Goal: Task Accomplishment & Management: Manage account settings

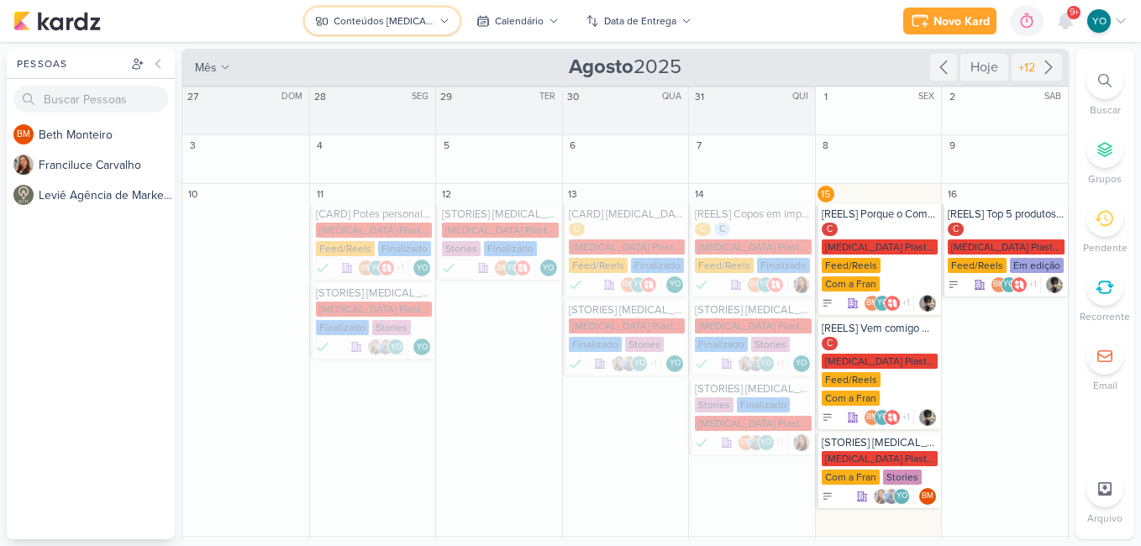
click at [392, 18] on div "Conteúdos [MEDICAL_DATA] Plásticos" at bounding box center [384, 20] width 101 height 15
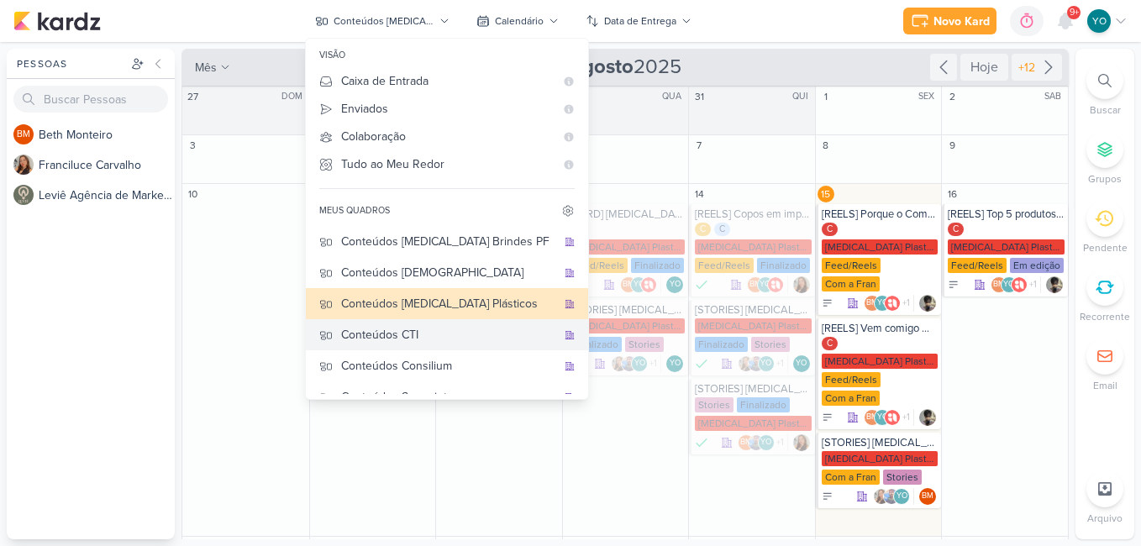
click at [432, 329] on div "Conteúdos CTI" at bounding box center [448, 335] width 215 height 18
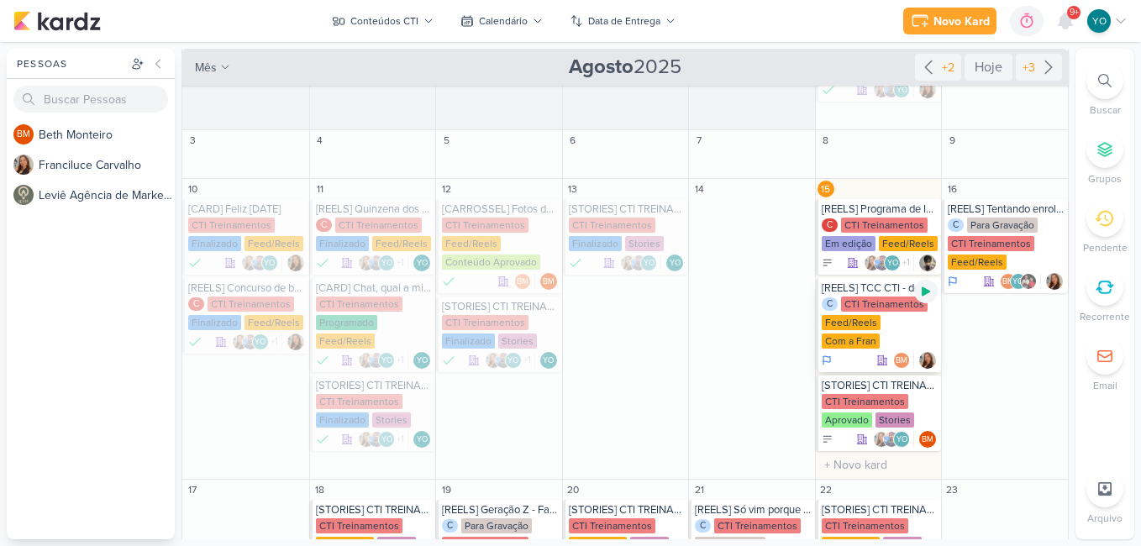
scroll to position [84, 0]
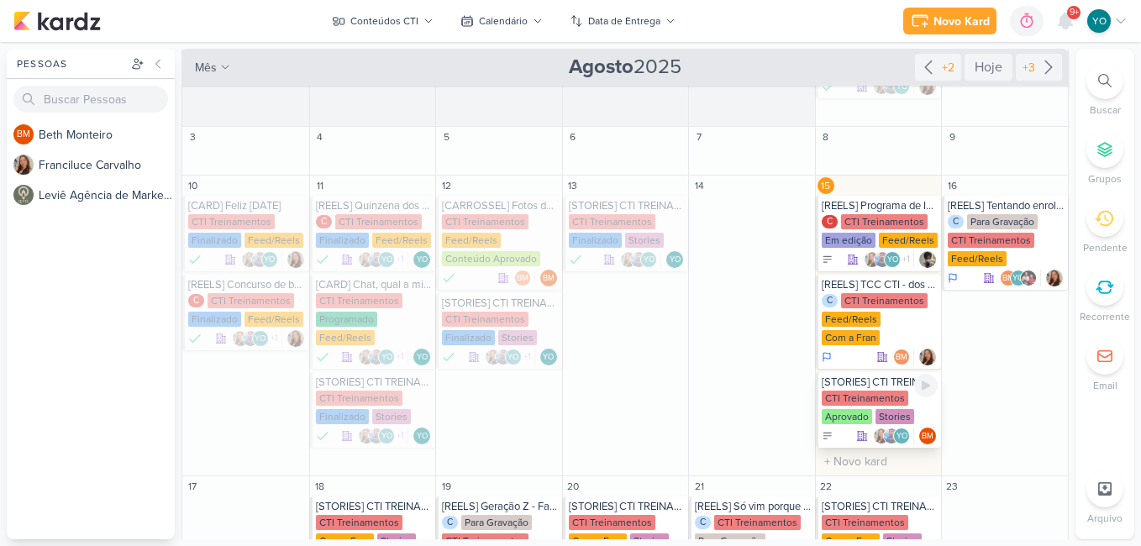
click at [870, 407] on div "CTI Treinamentos Aprovado Stories" at bounding box center [880, 408] width 117 height 35
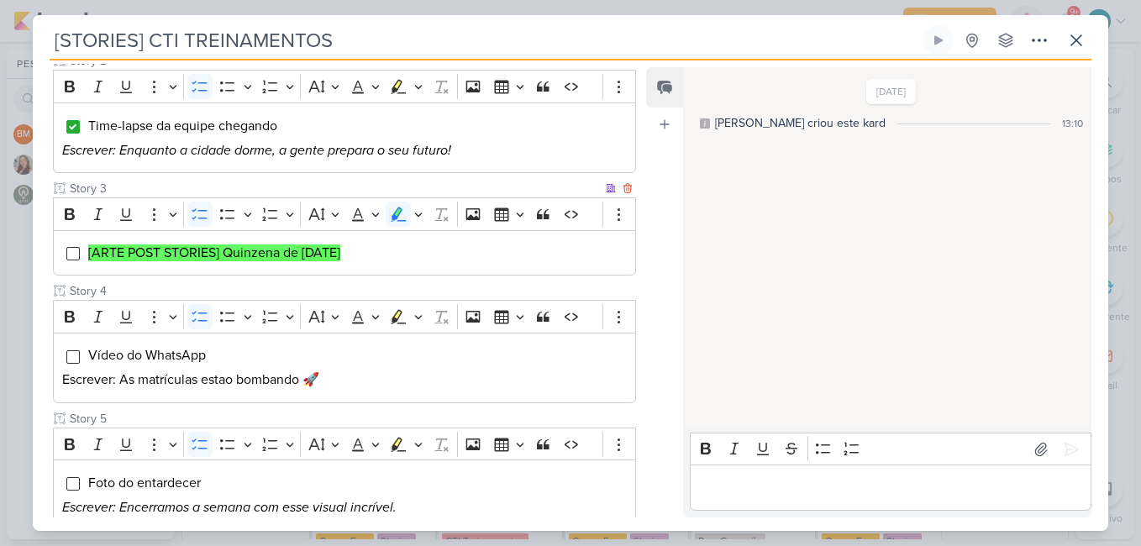
scroll to position [420, 0]
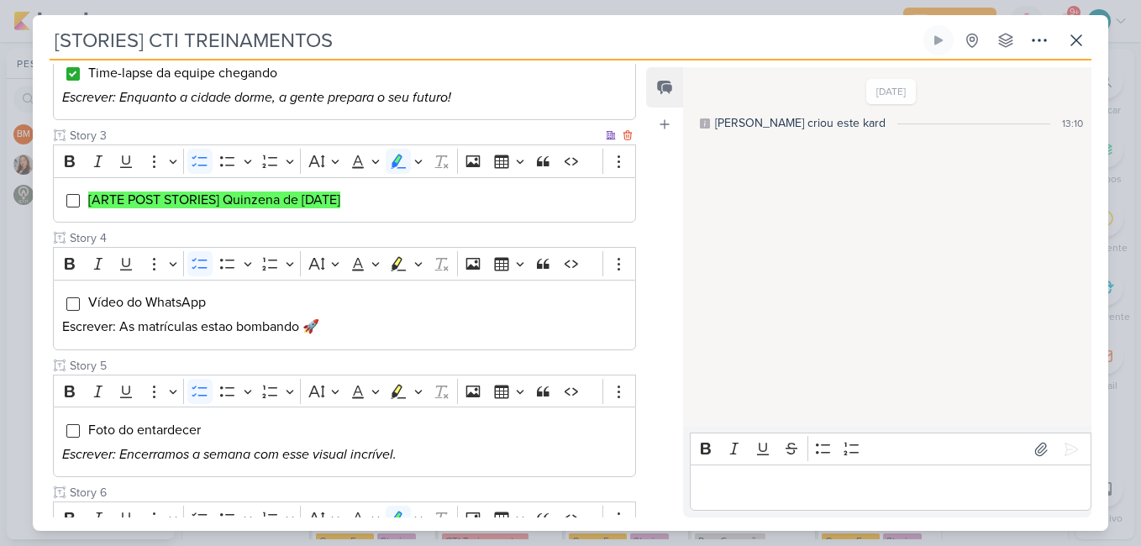
click at [76, 209] on div "[ARTE POST STORIES] Quinzena de [DATE]" at bounding box center [344, 200] width 583 height 46
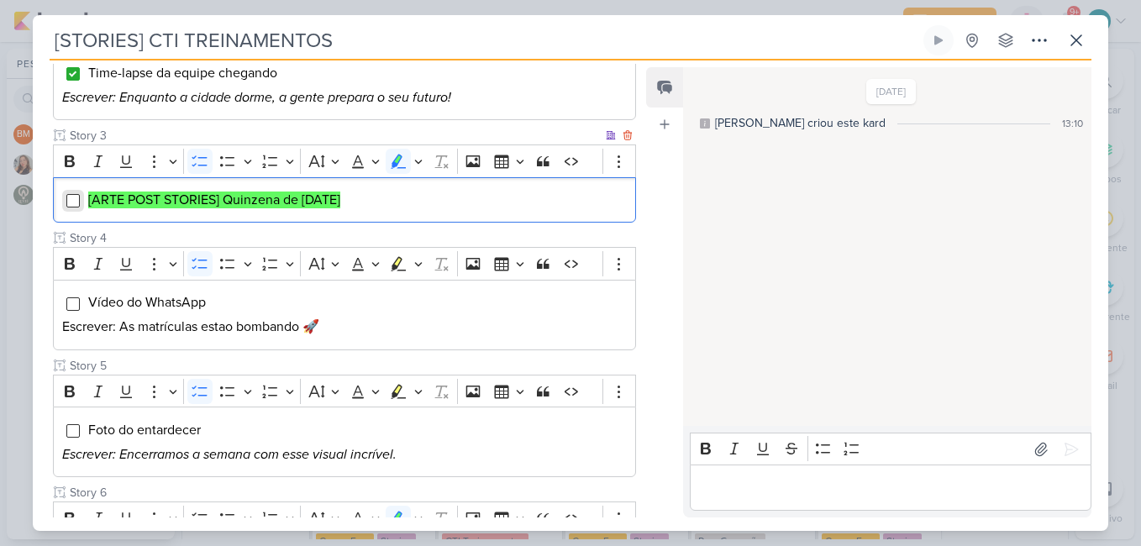
click at [73, 198] on input "Editor editing area: main" at bounding box center [72, 200] width 13 height 13
click at [76, 299] on input "Editor editing area: main" at bounding box center [72, 304] width 13 height 13
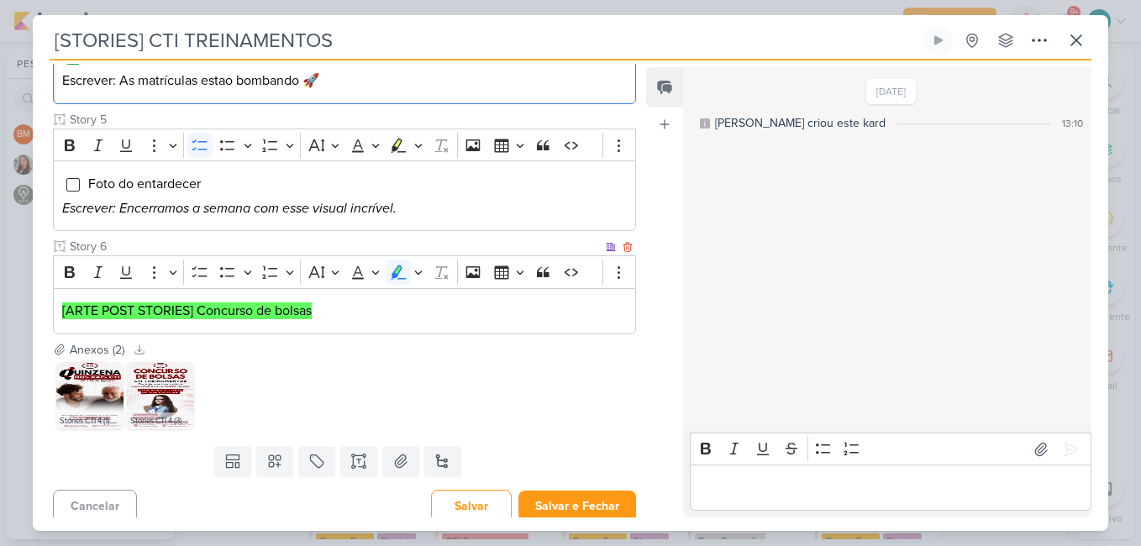
scroll to position [675, 0]
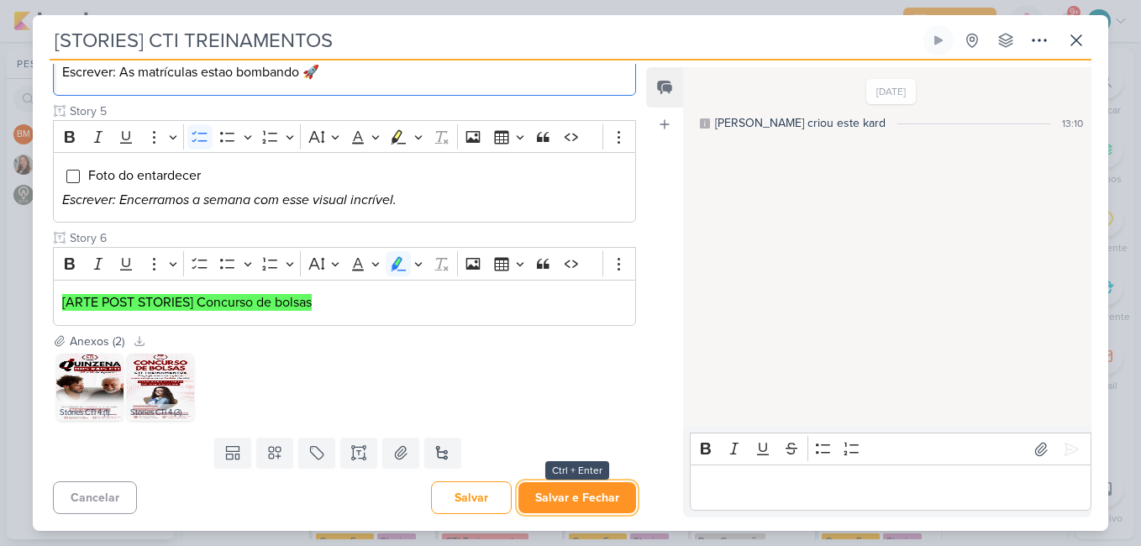
click at [587, 491] on button "Salvar e Fechar" at bounding box center [578, 497] width 118 height 31
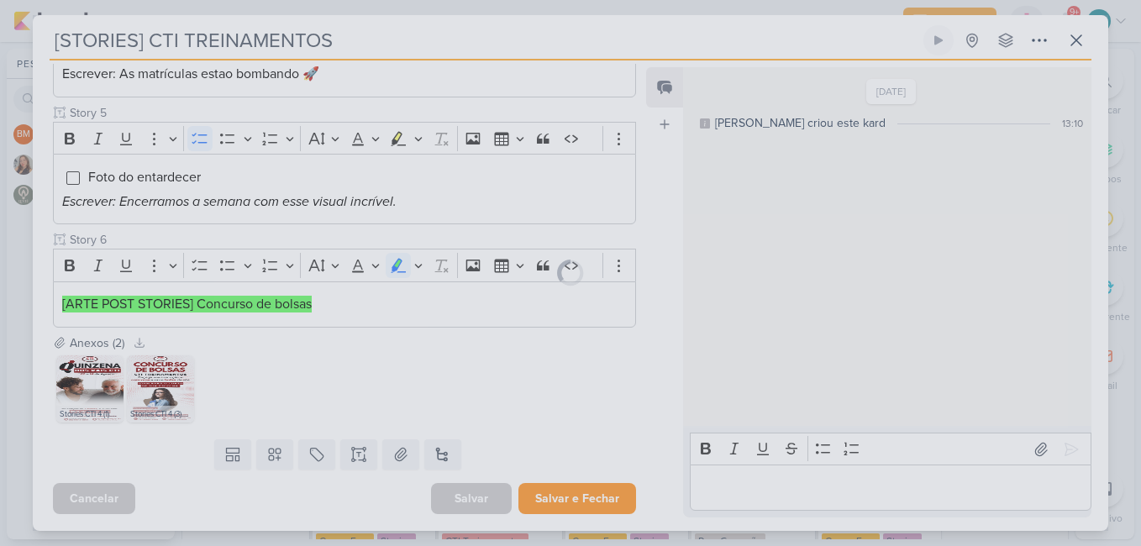
scroll to position [673, 0]
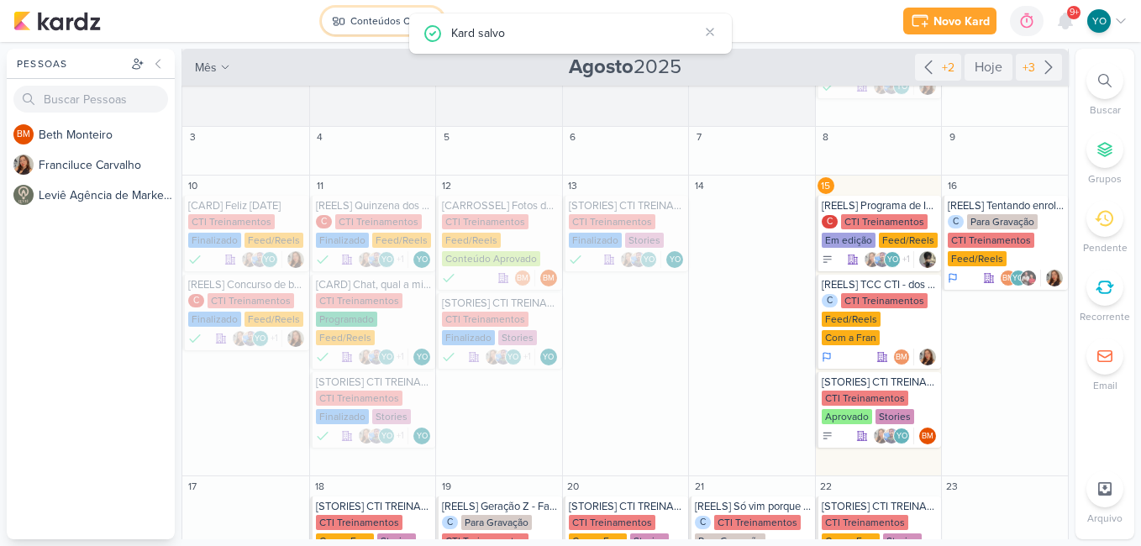
click at [379, 16] on div "Conteúdos CTI" at bounding box center [384, 20] width 68 height 15
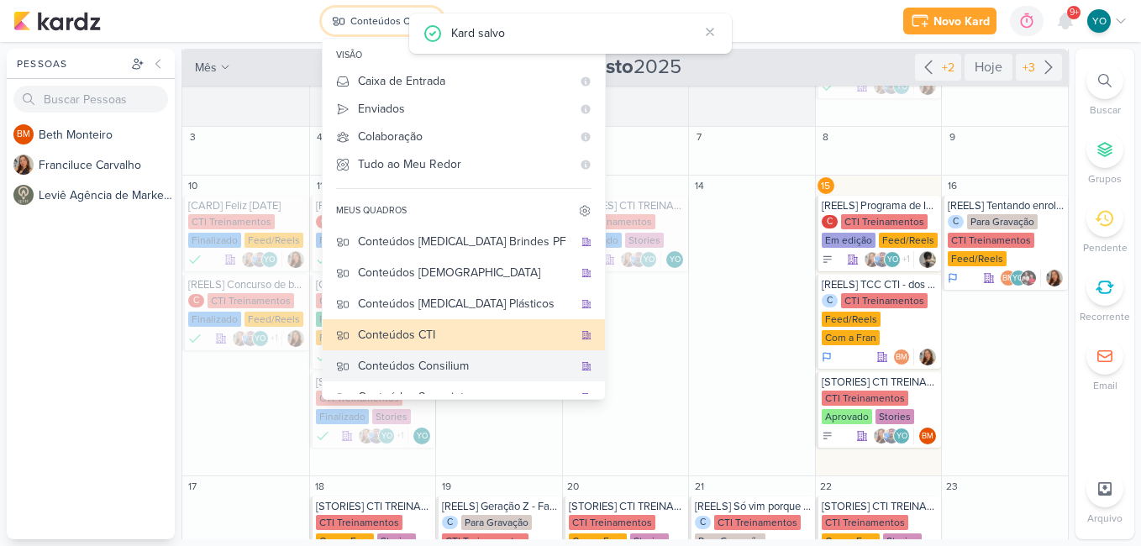
scroll to position [84, 0]
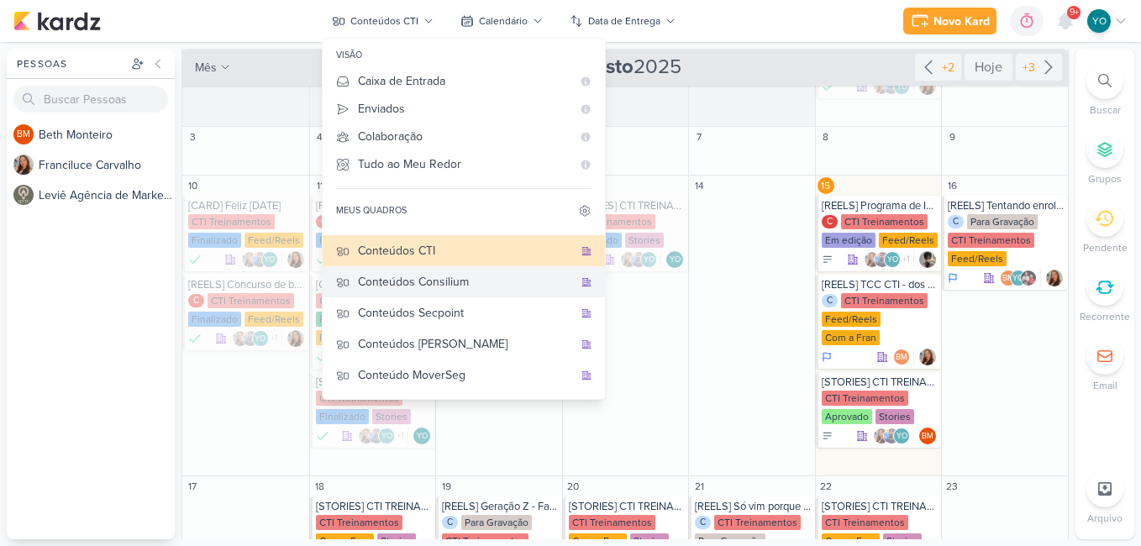
click at [492, 284] on div "Conteúdos Consilium" at bounding box center [465, 282] width 215 height 18
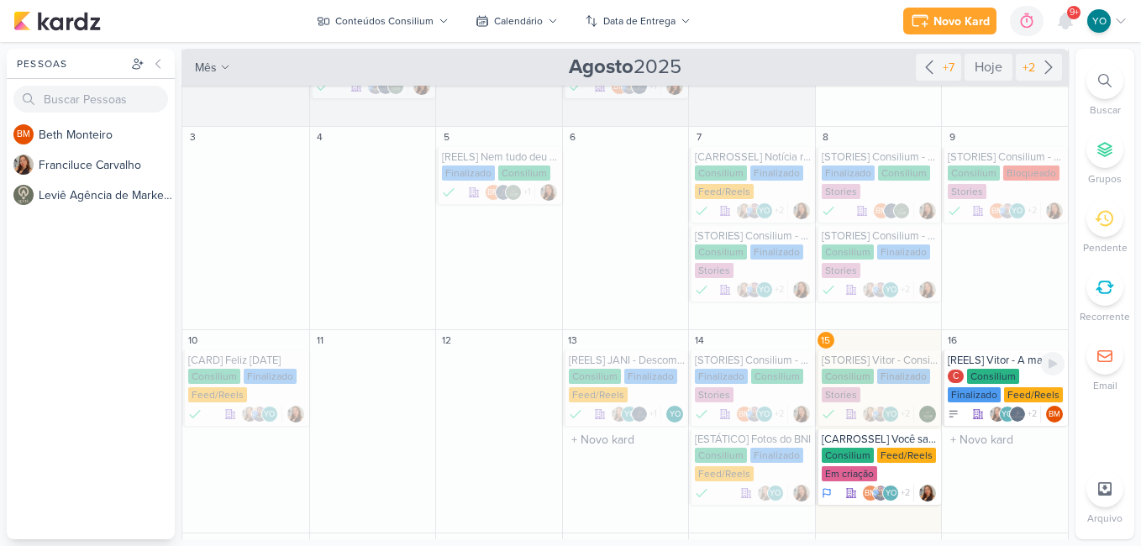
scroll to position [252, 0]
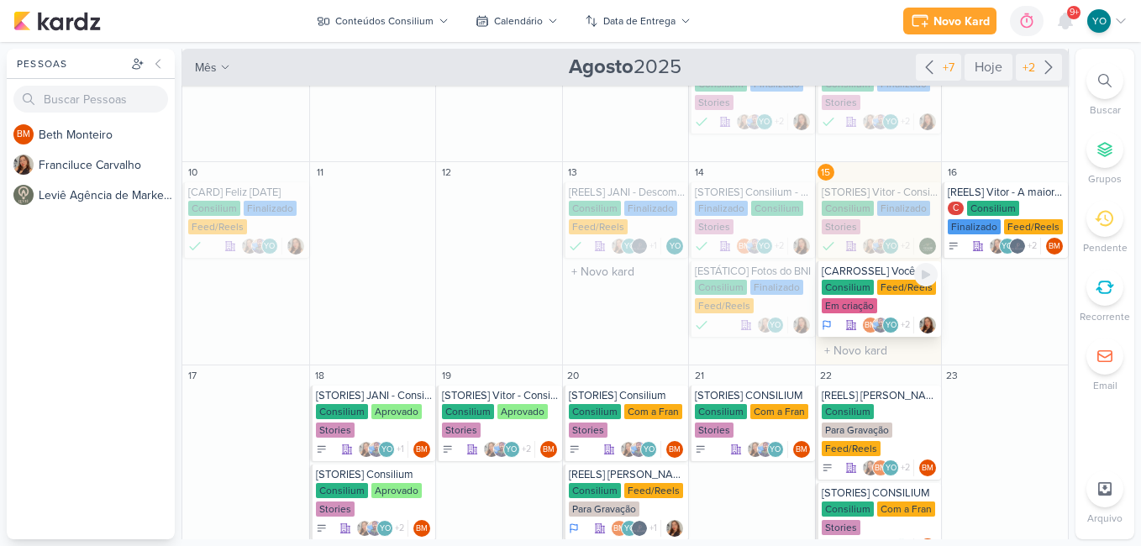
click at [867, 289] on div "Consilium Feed/Reels Em criação" at bounding box center [880, 297] width 117 height 35
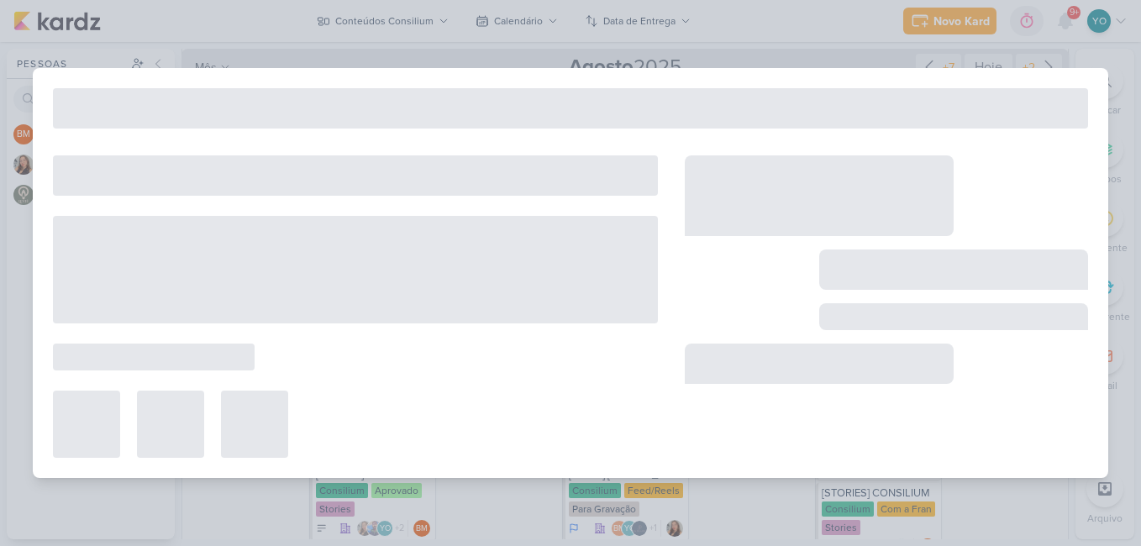
type input "[CARROSSEL] Você sabe o porque muitos empresários quebram mesmo vendendo bem?"
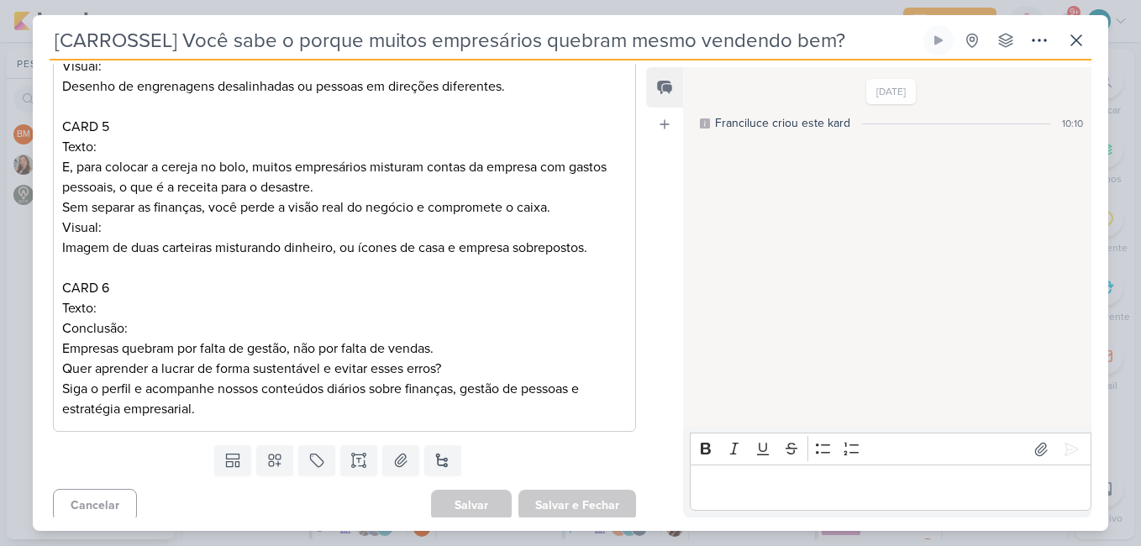
scroll to position [855, 0]
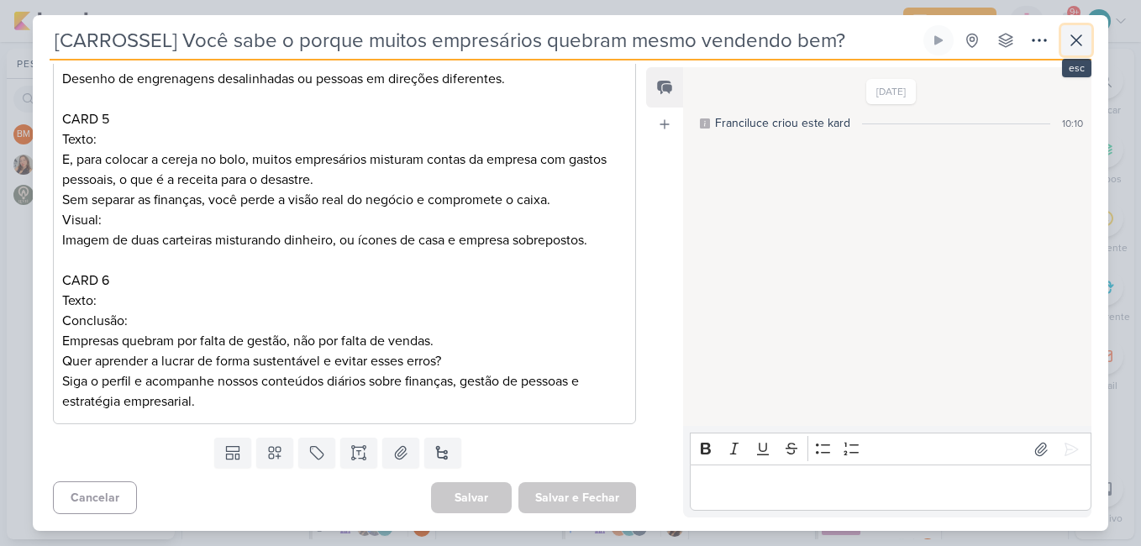
click at [1085, 35] on icon at bounding box center [1076, 40] width 20 height 20
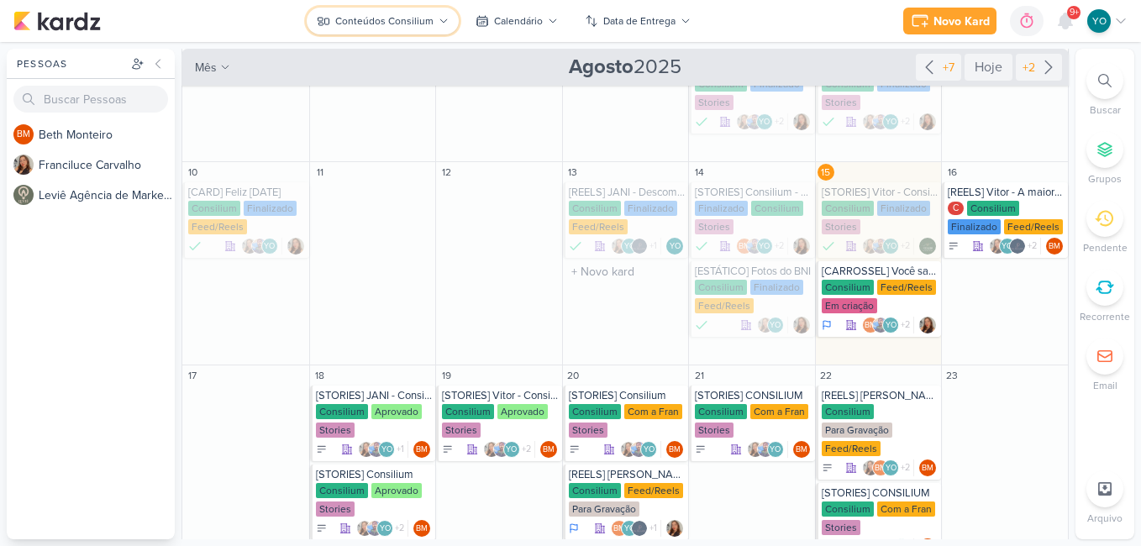
click at [442, 24] on icon at bounding box center [444, 21] width 10 height 10
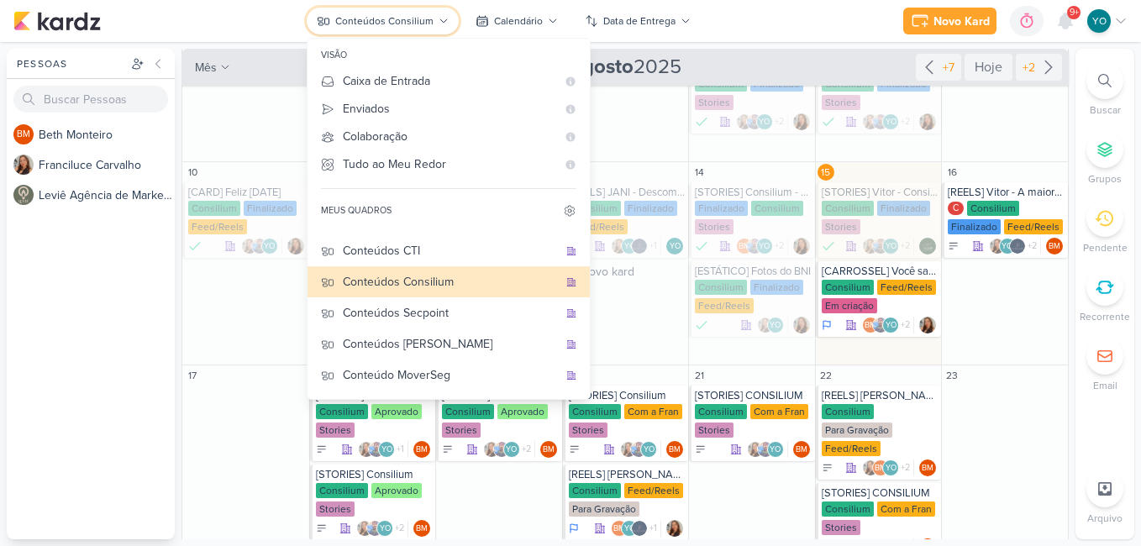
click at [438, 26] on button "Conteúdos Consilium" at bounding box center [383, 21] width 152 height 27
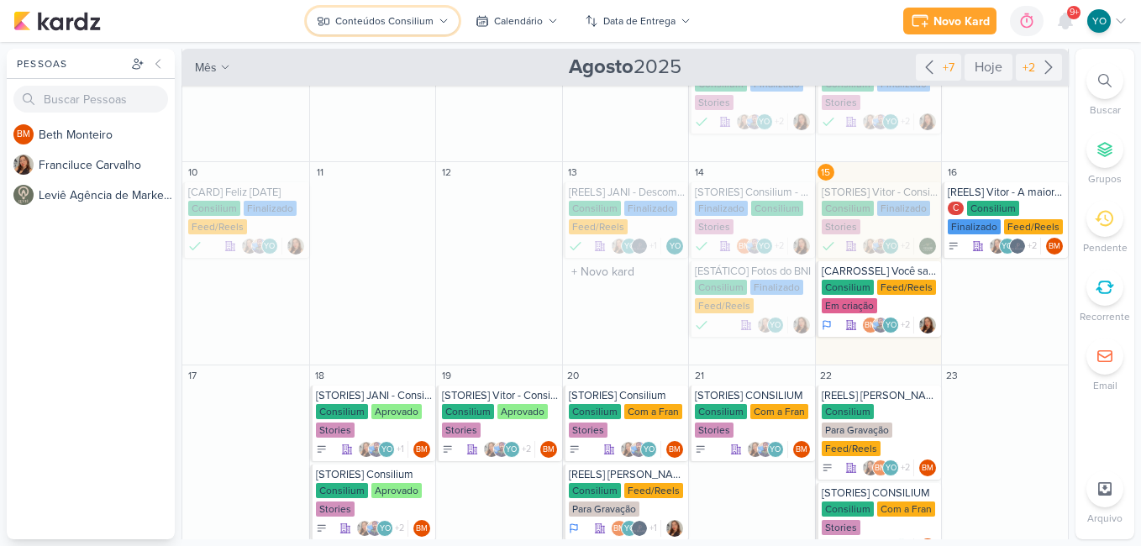
click at [424, 21] on div "Conteúdos Consilium" at bounding box center [384, 20] width 98 height 15
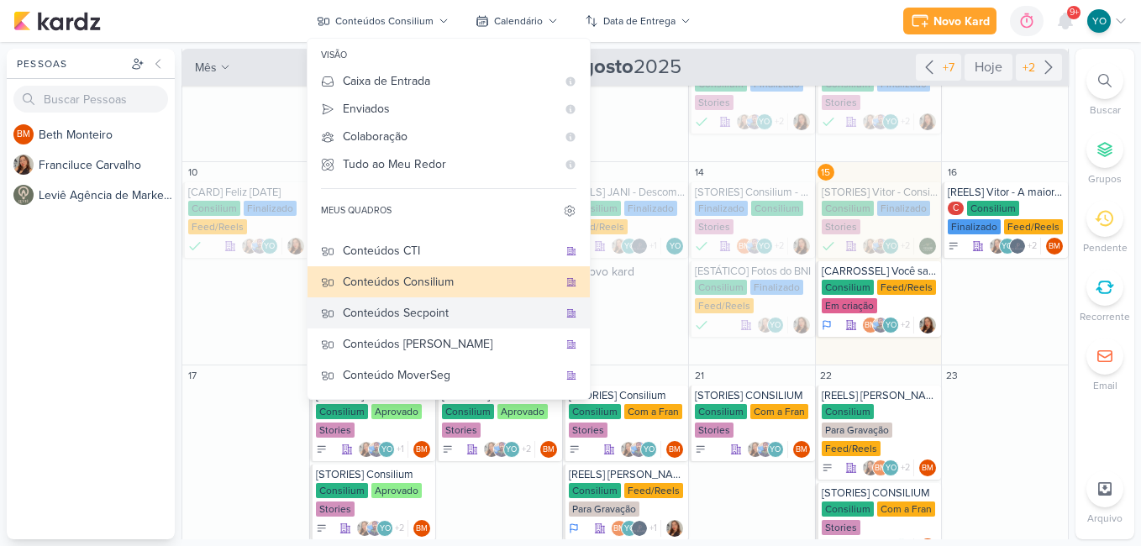
click at [477, 324] on button "Conteúdos Secpoint" at bounding box center [449, 313] width 282 height 31
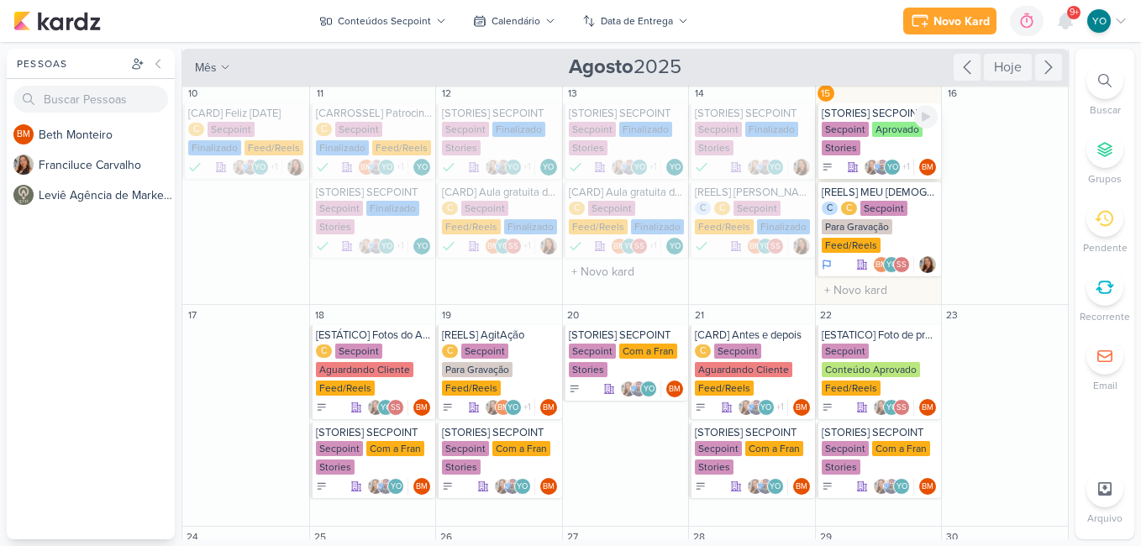
click at [874, 134] on div "Aprovado" at bounding box center [897, 129] width 50 height 15
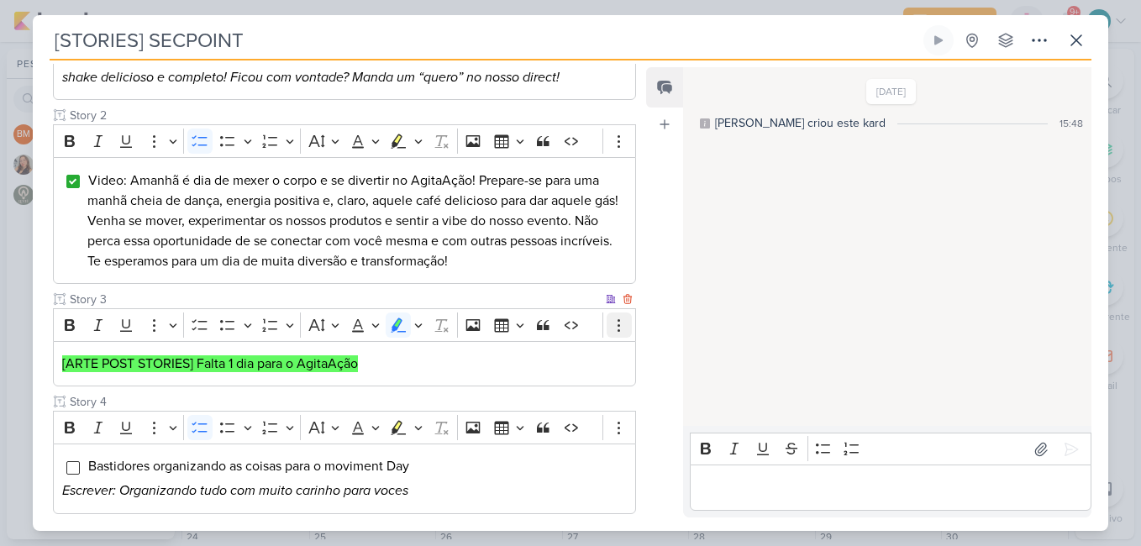
scroll to position [420, 0]
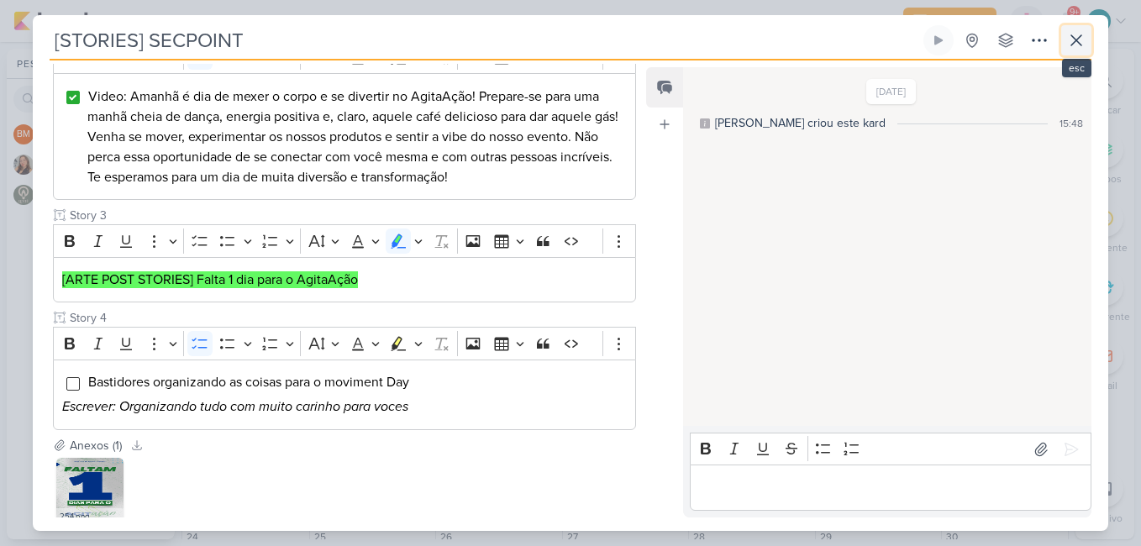
click at [1075, 48] on icon at bounding box center [1076, 40] width 20 height 20
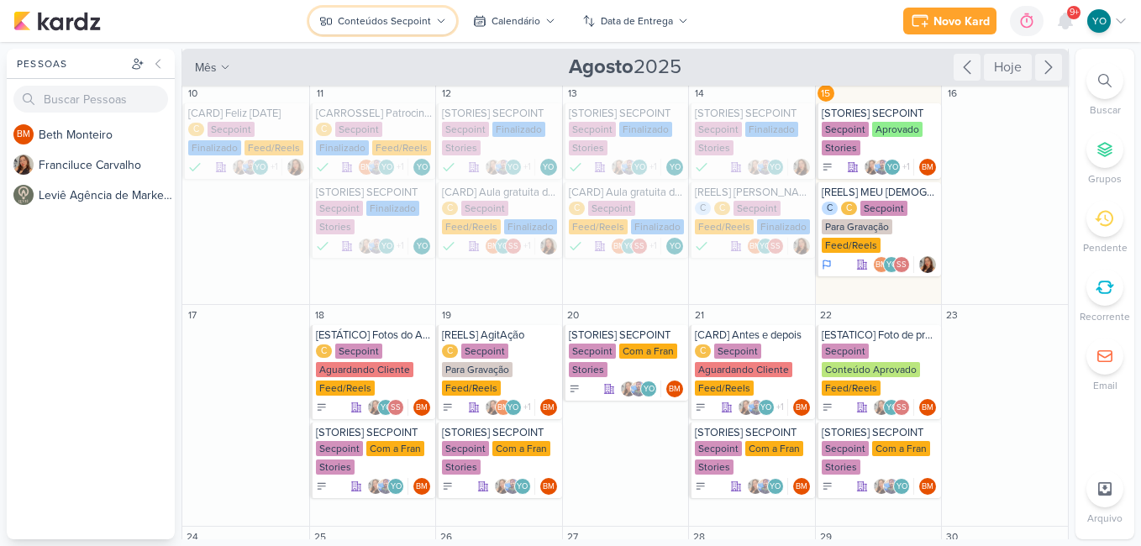
click at [388, 18] on div "Conteúdos Secpoint" at bounding box center [384, 20] width 93 height 15
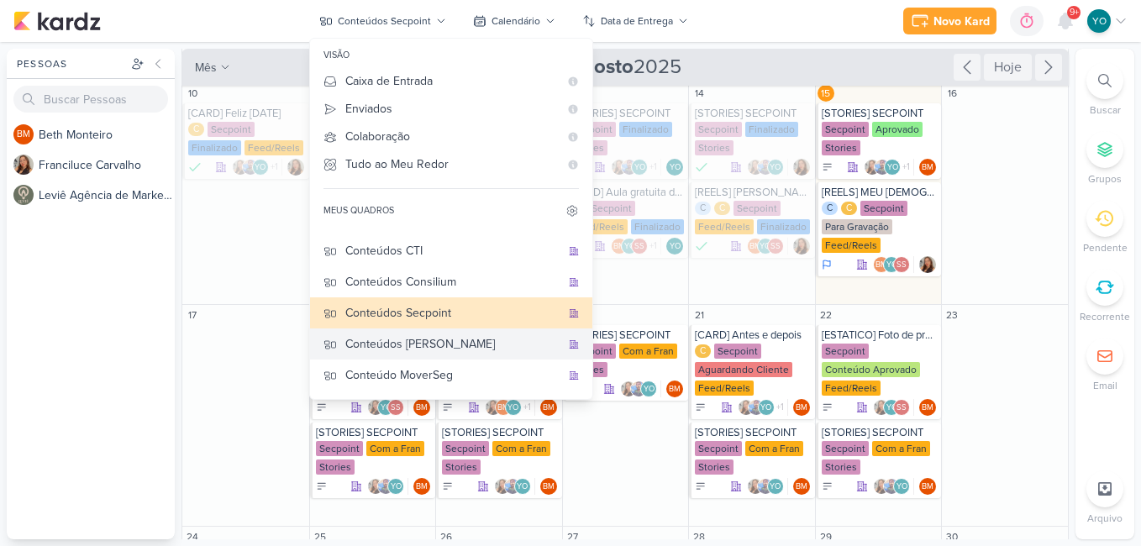
click at [428, 345] on div "Conteúdos [PERSON_NAME]" at bounding box center [452, 344] width 215 height 18
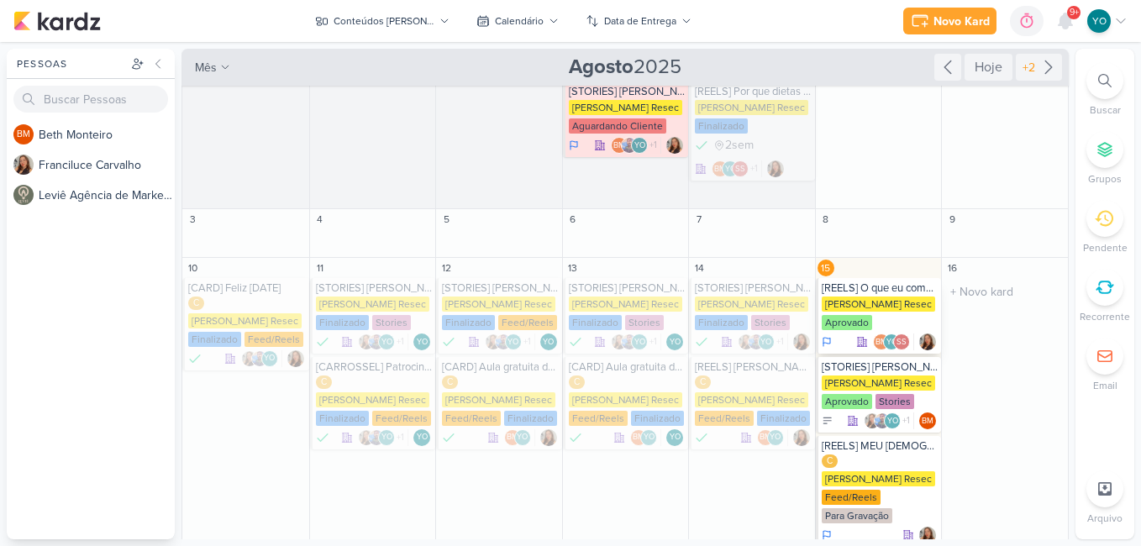
scroll to position [24, 0]
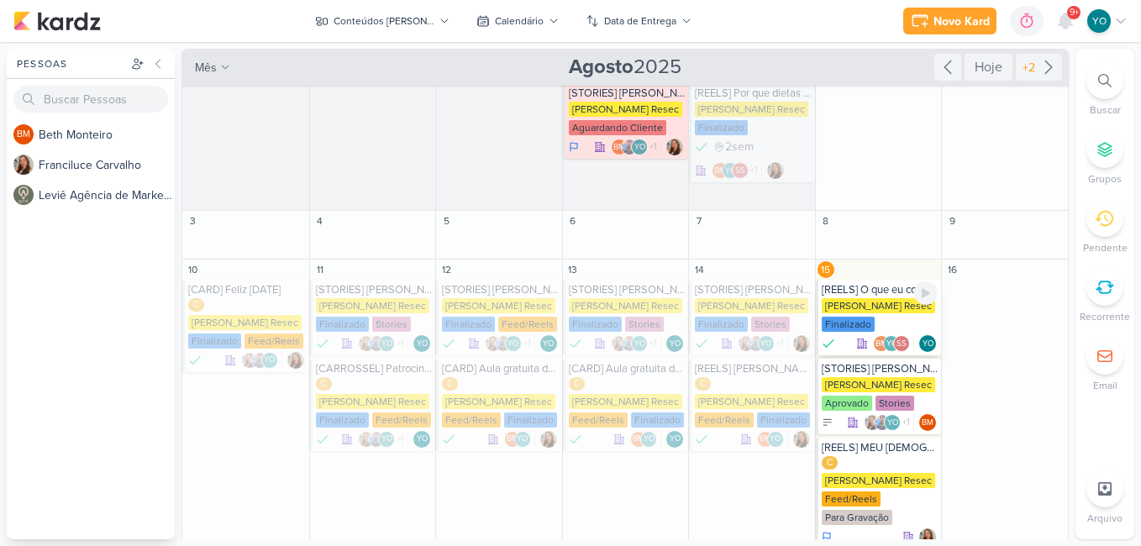
click at [877, 309] on div "[PERSON_NAME] Resec" at bounding box center [878, 305] width 113 height 15
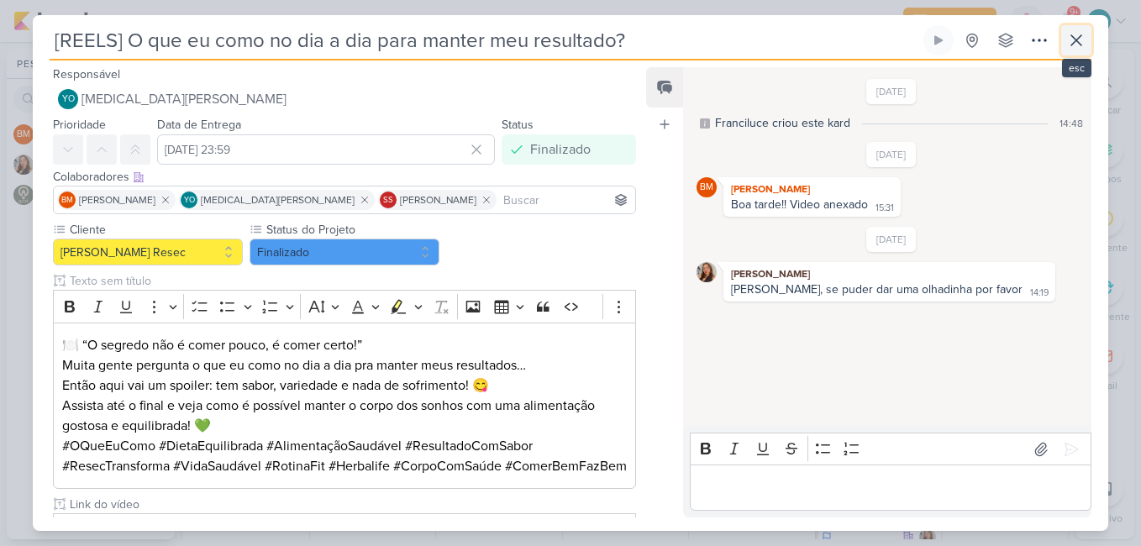
click at [1072, 40] on icon at bounding box center [1076, 40] width 20 height 20
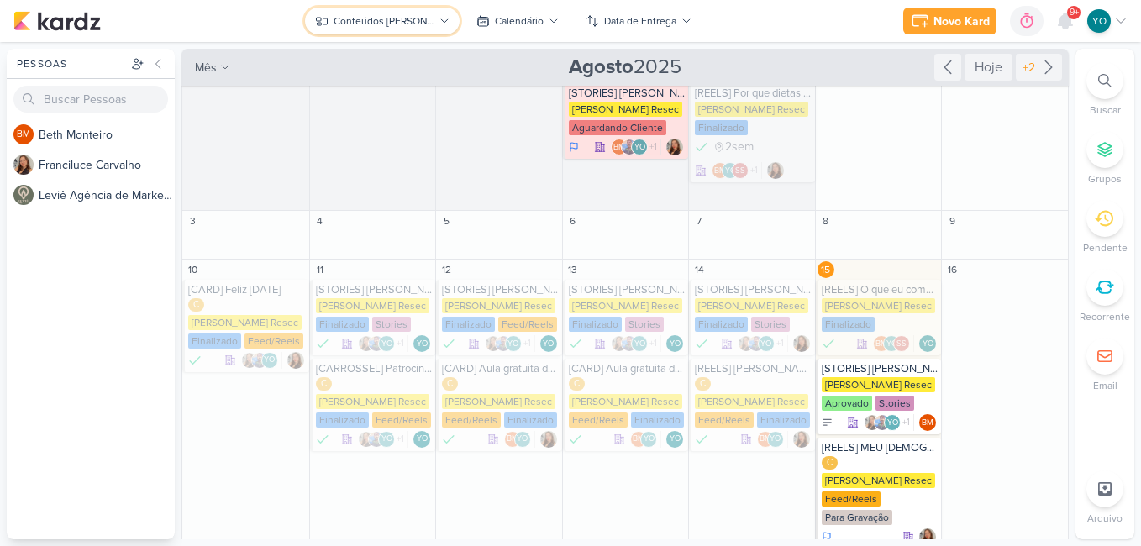
click at [379, 25] on div "Conteúdos [PERSON_NAME]" at bounding box center [384, 20] width 101 height 15
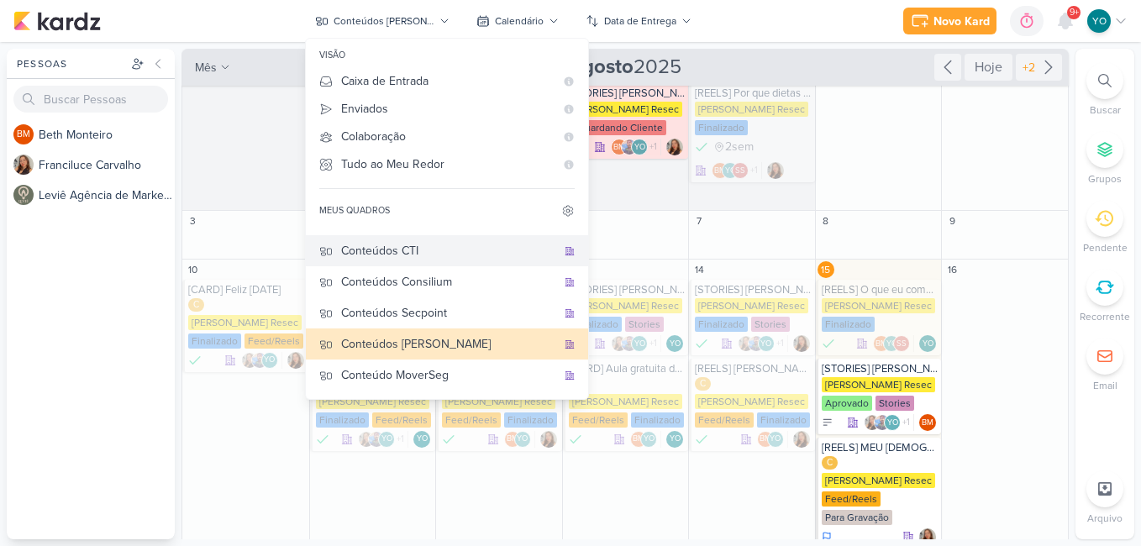
click at [442, 255] on div "Conteúdos CTI" at bounding box center [448, 251] width 215 height 18
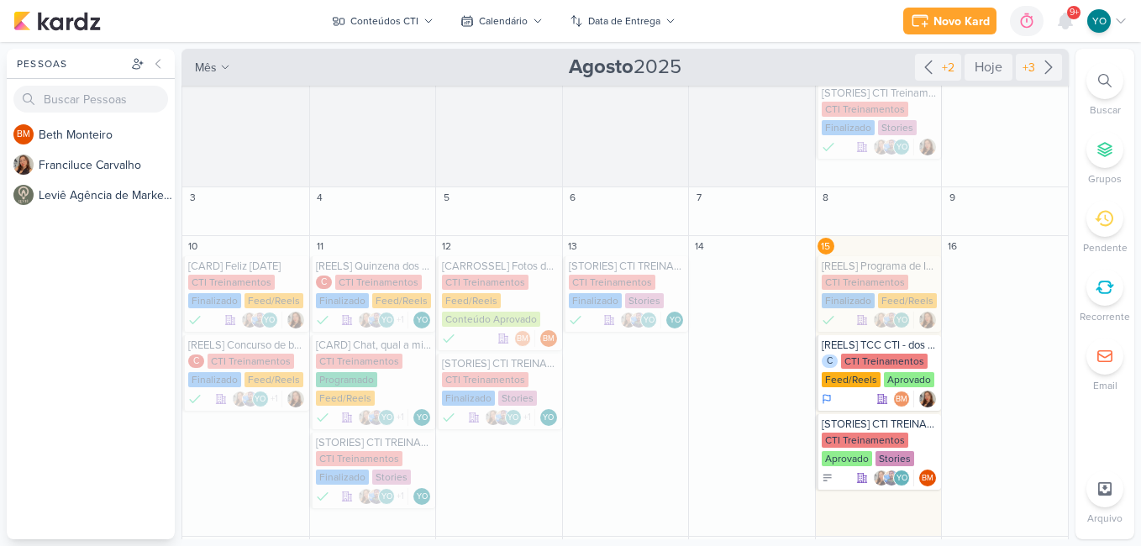
scroll to position [192, 0]
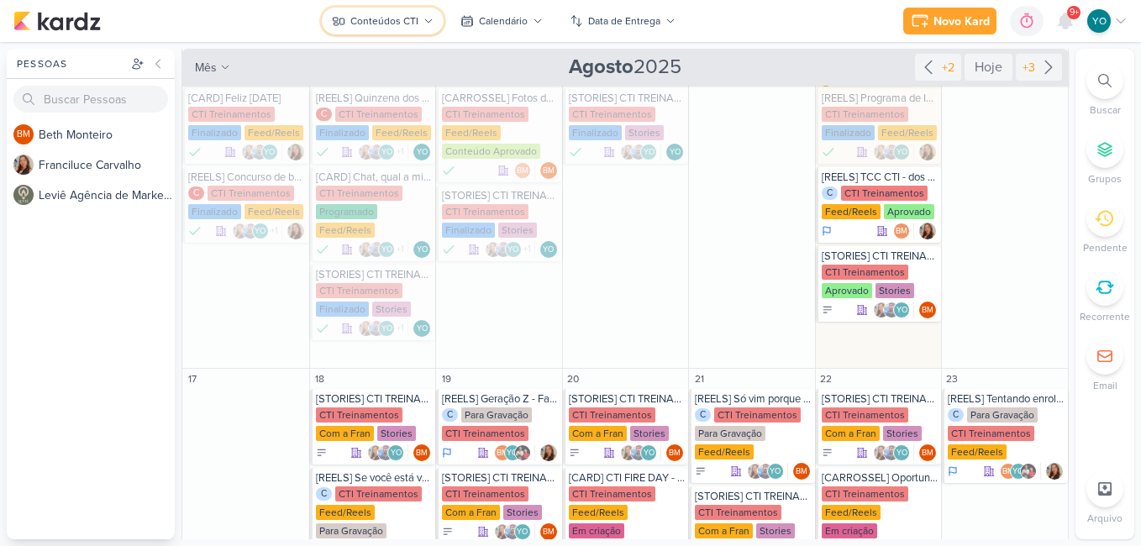
click at [400, 18] on div "Conteúdos CTI" at bounding box center [384, 20] width 68 height 15
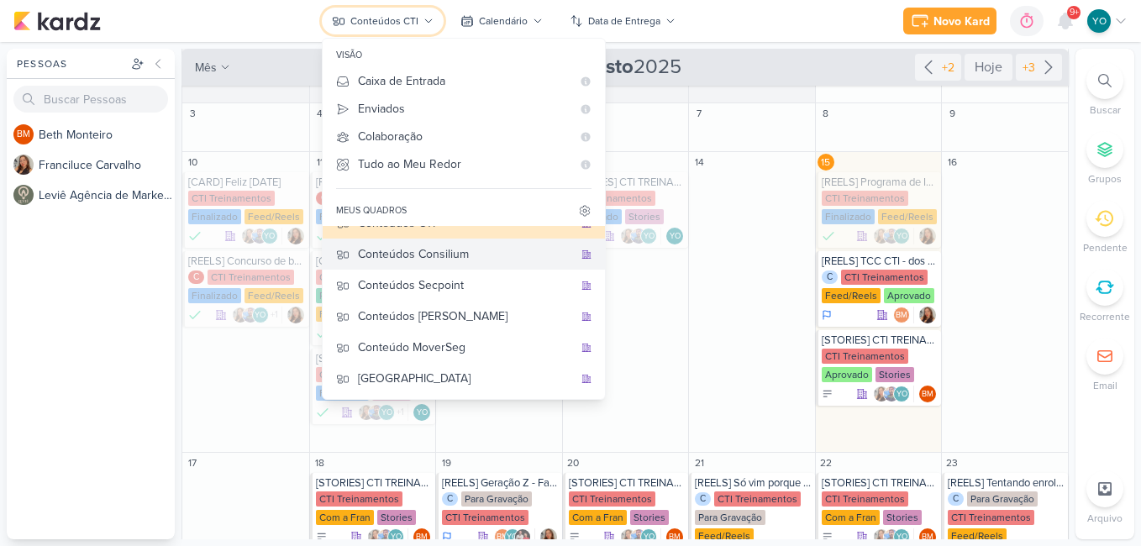
scroll to position [0, 0]
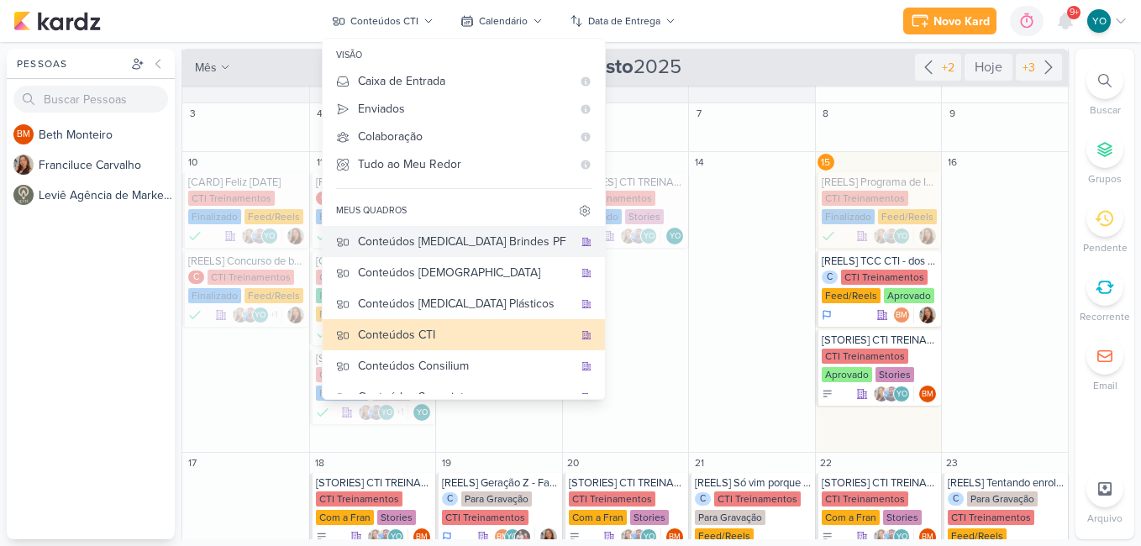
click at [482, 241] on div "Conteúdos [MEDICAL_DATA] Brindes PF" at bounding box center [465, 242] width 215 height 18
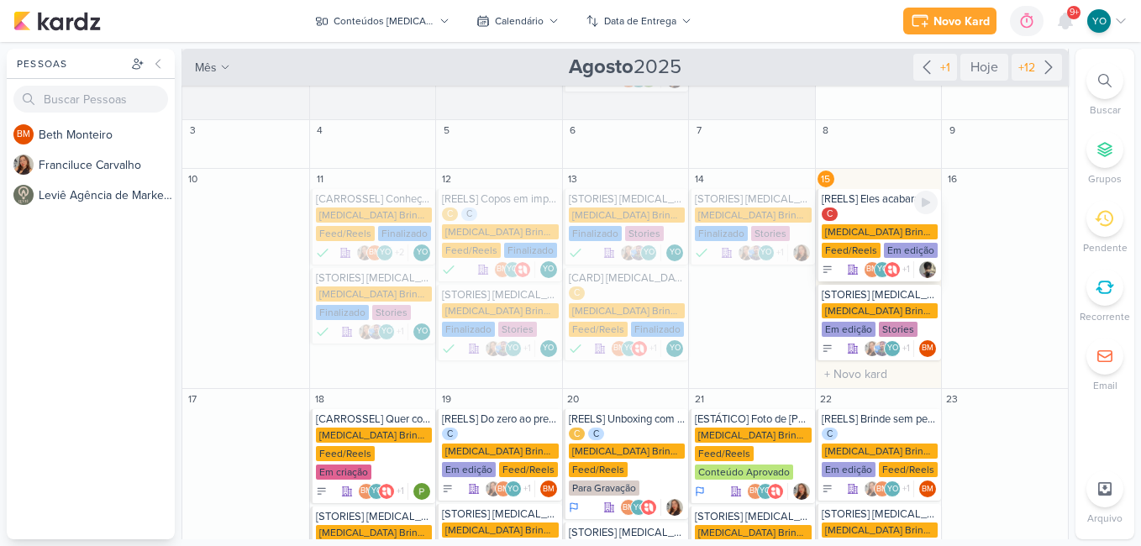
click at [872, 224] on div "[MEDICAL_DATA] Brindes PF" at bounding box center [880, 231] width 117 height 15
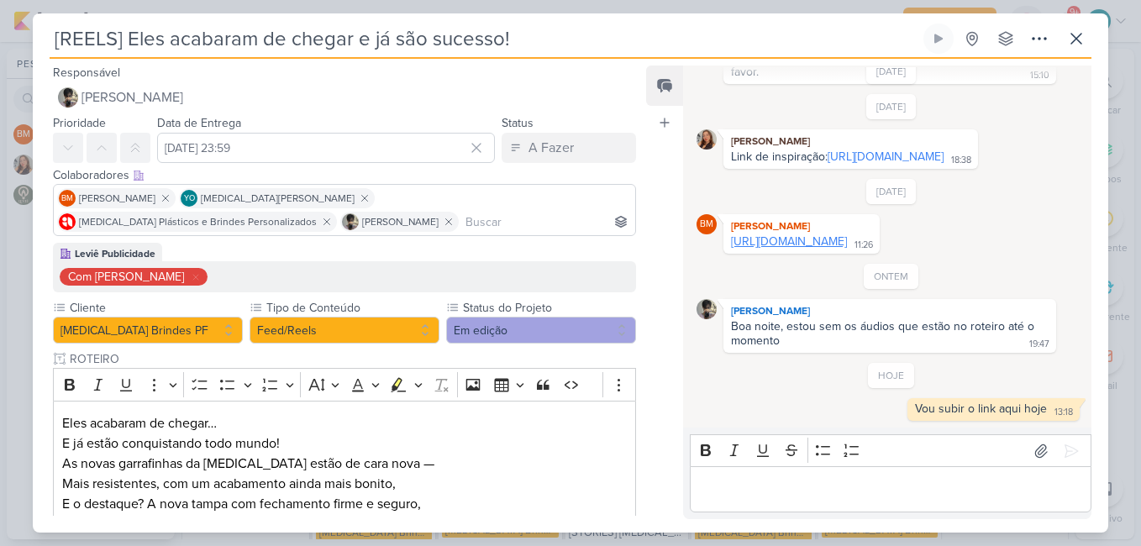
click at [824, 234] on link "[URL][DOMAIN_NAME]" at bounding box center [789, 241] width 116 height 14
click at [922, 489] on p "Editor editing area: main" at bounding box center [890, 490] width 384 height 20
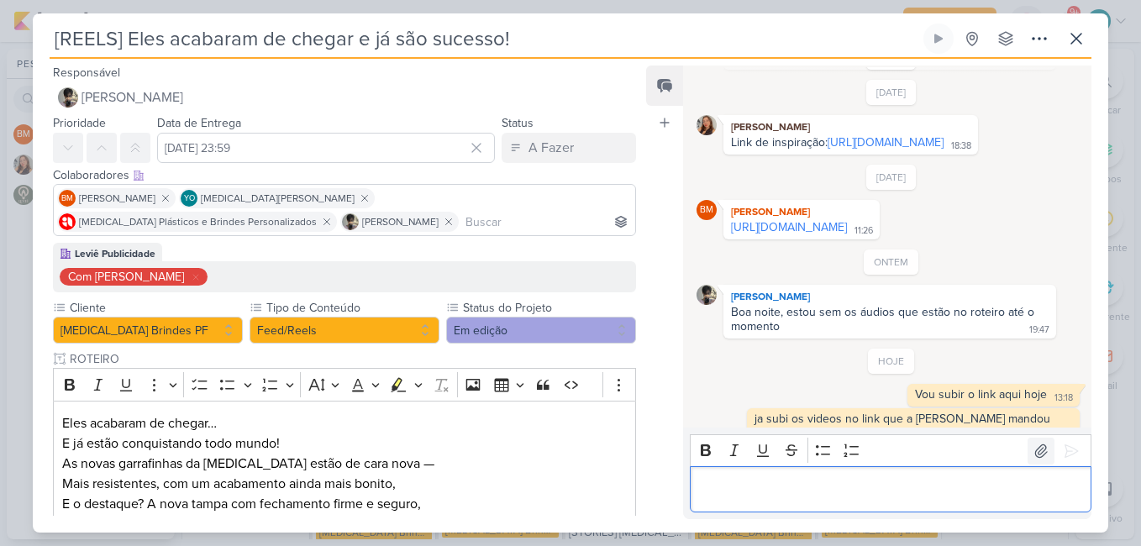
scroll to position [184, 0]
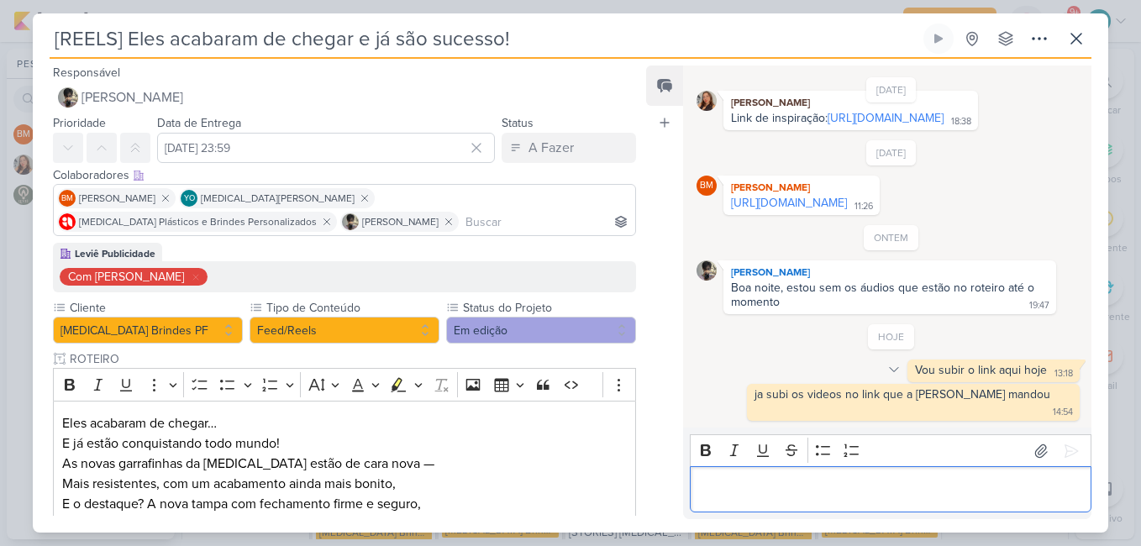
click at [892, 372] on icon at bounding box center [894, 370] width 8 height 4
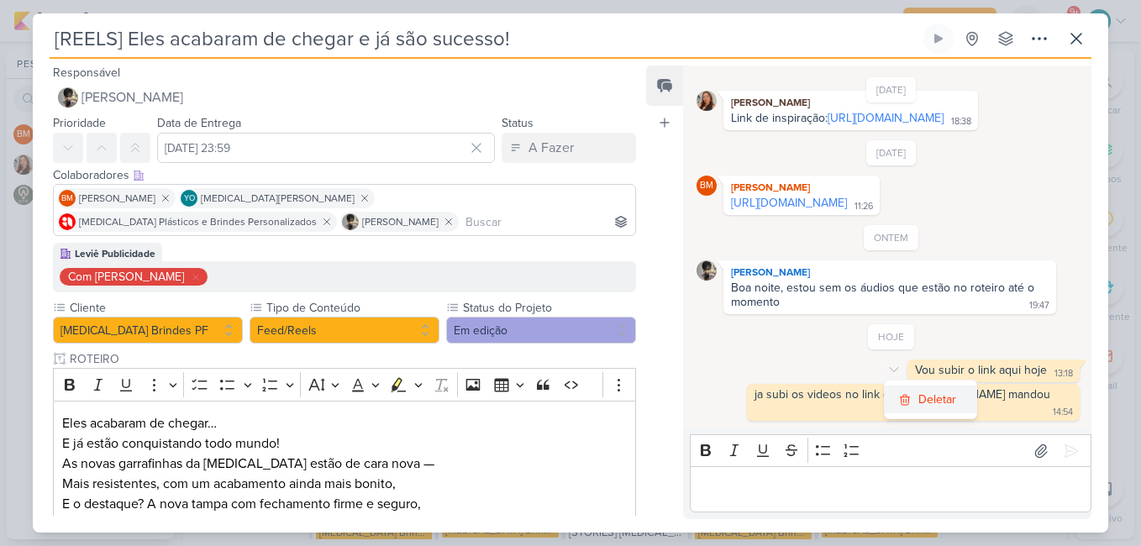
click at [912, 410] on button "Deletar" at bounding box center [931, 400] width 92 height 28
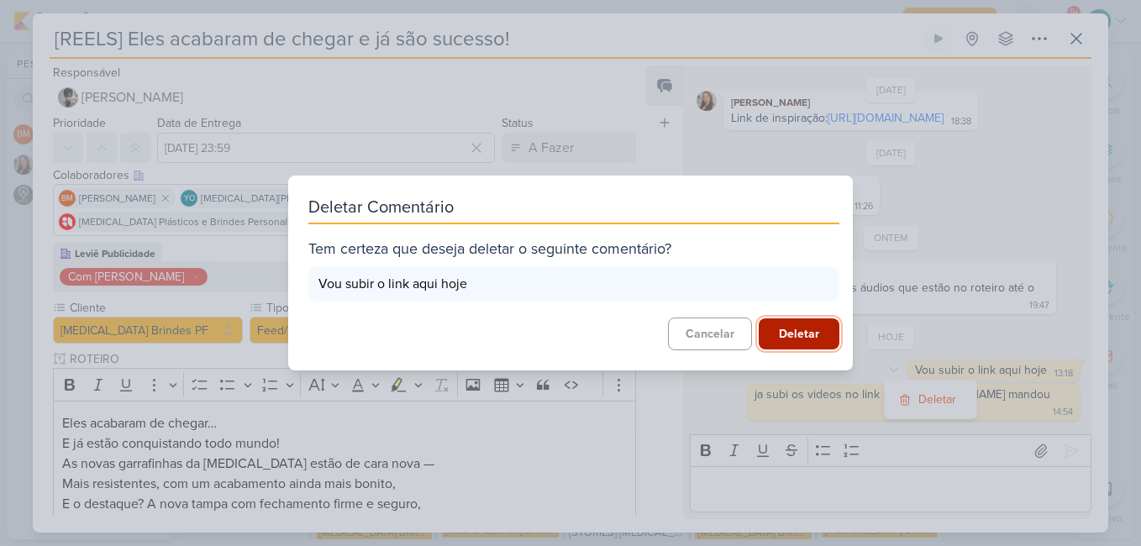
click at [804, 328] on button "Deletar" at bounding box center [799, 334] width 81 height 31
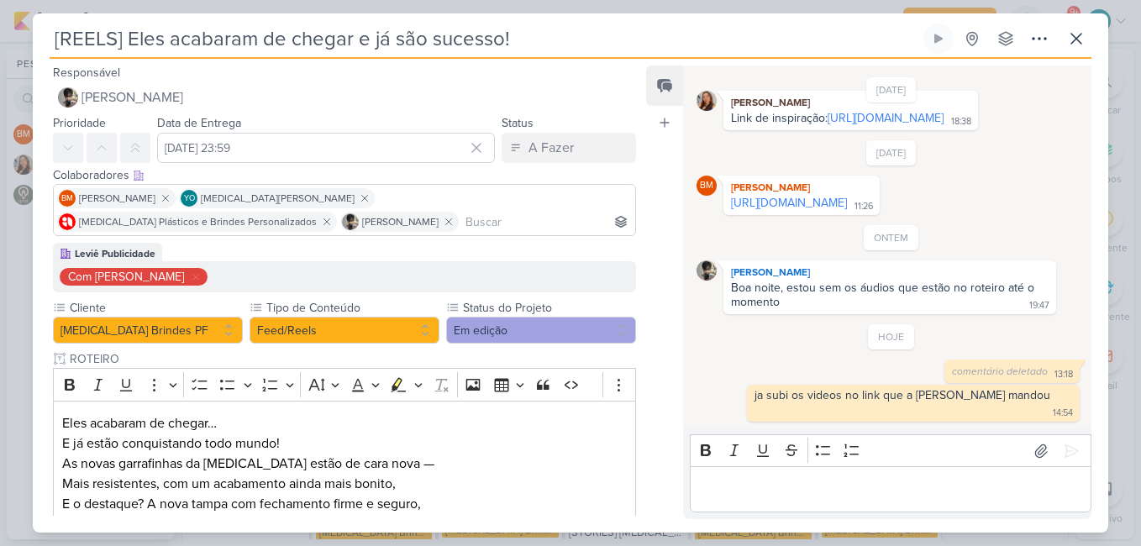
scroll to position [185, 0]
drag, startPoint x: 840, startPoint y: 218, endPoint x: 729, endPoint y: 197, distance: 112.8
click at [729, 197] on div "[URL][DOMAIN_NAME] 11:26" at bounding box center [802, 203] width 150 height 16
copy div "[URL][DOMAIN_NAME]"
click at [859, 474] on div "Editor editing area: main" at bounding box center [891, 489] width 402 height 46
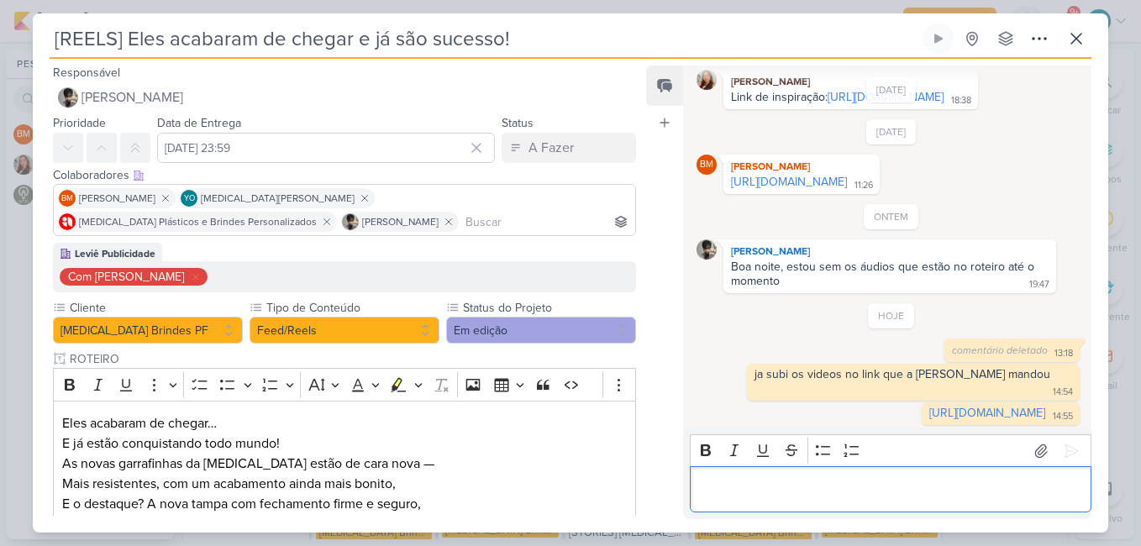
scroll to position [224, 0]
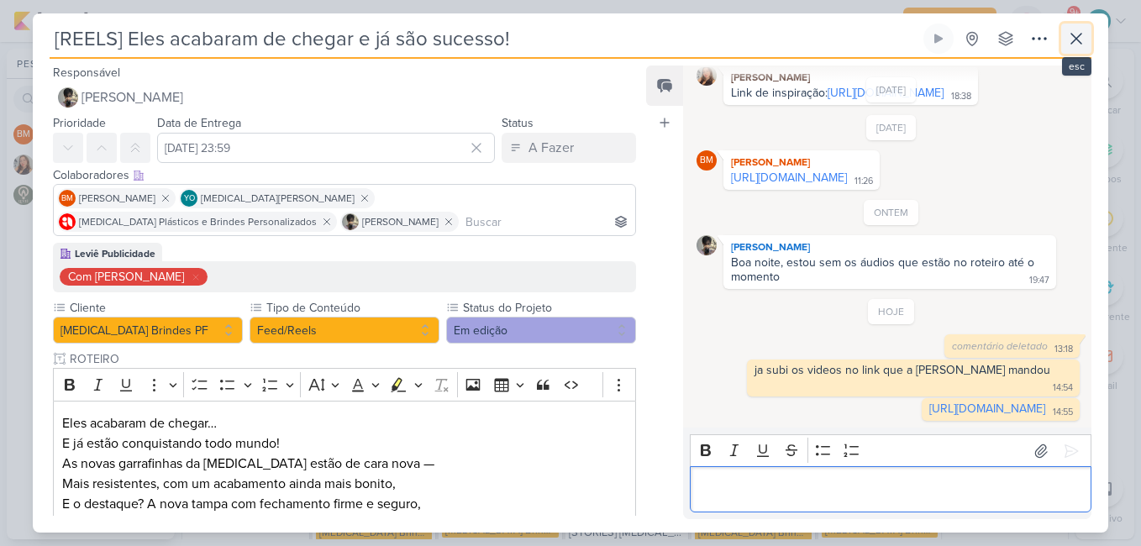
click at [1072, 38] on icon at bounding box center [1076, 39] width 20 height 20
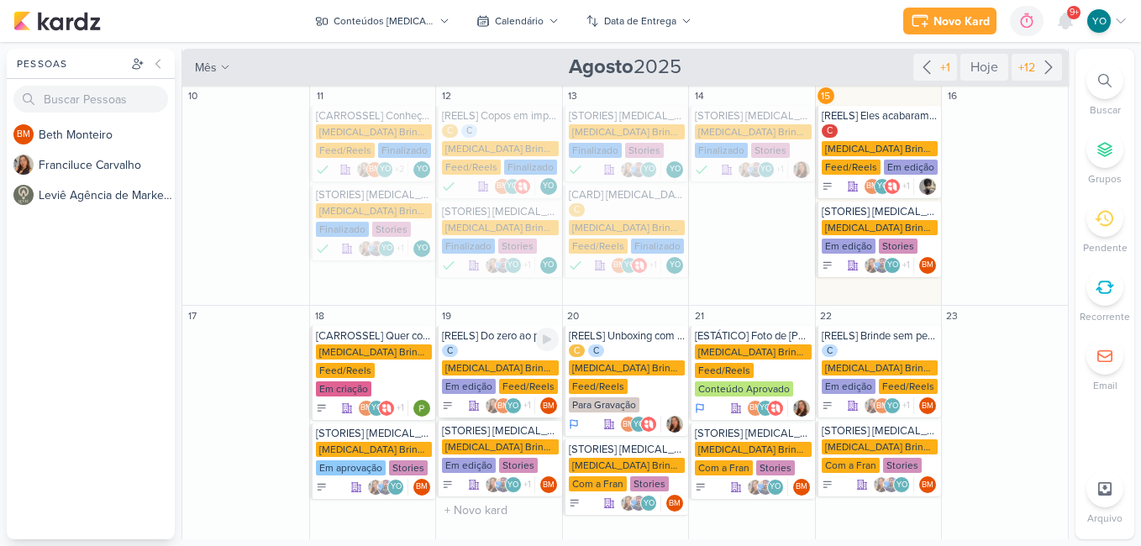
scroll to position [192, 0]
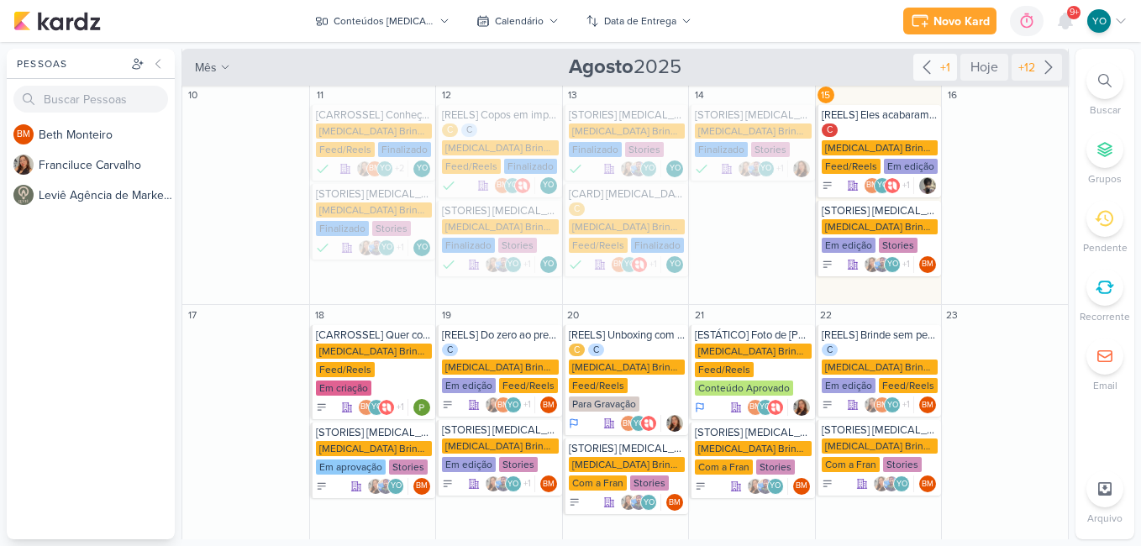
click at [917, 72] on icon at bounding box center [927, 67] width 20 height 20
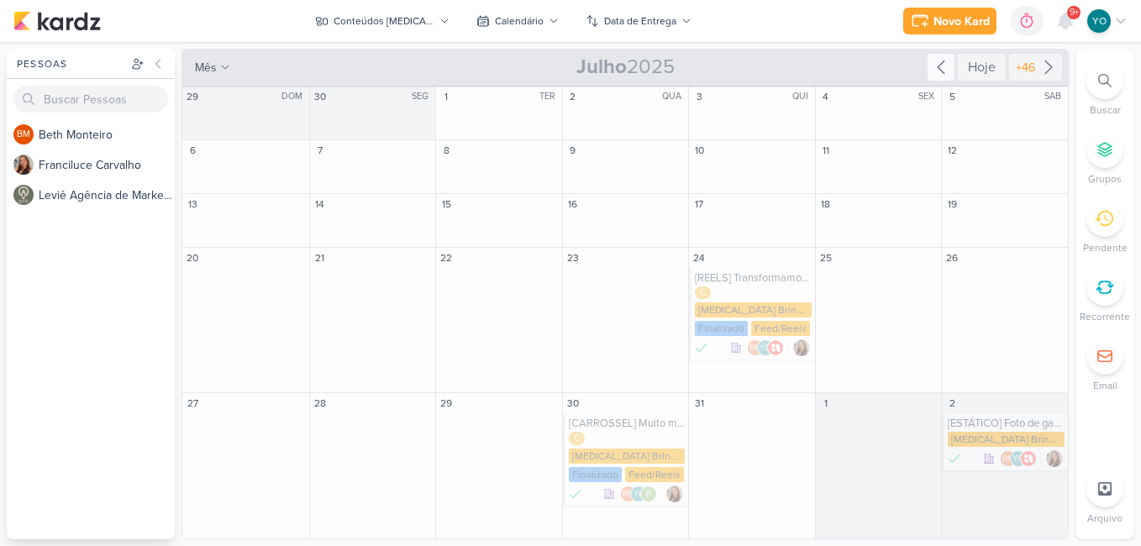
scroll to position [0, 0]
click at [1046, 69] on icon at bounding box center [1049, 67] width 20 height 20
click at [1039, 64] on icon at bounding box center [1049, 67] width 20 height 20
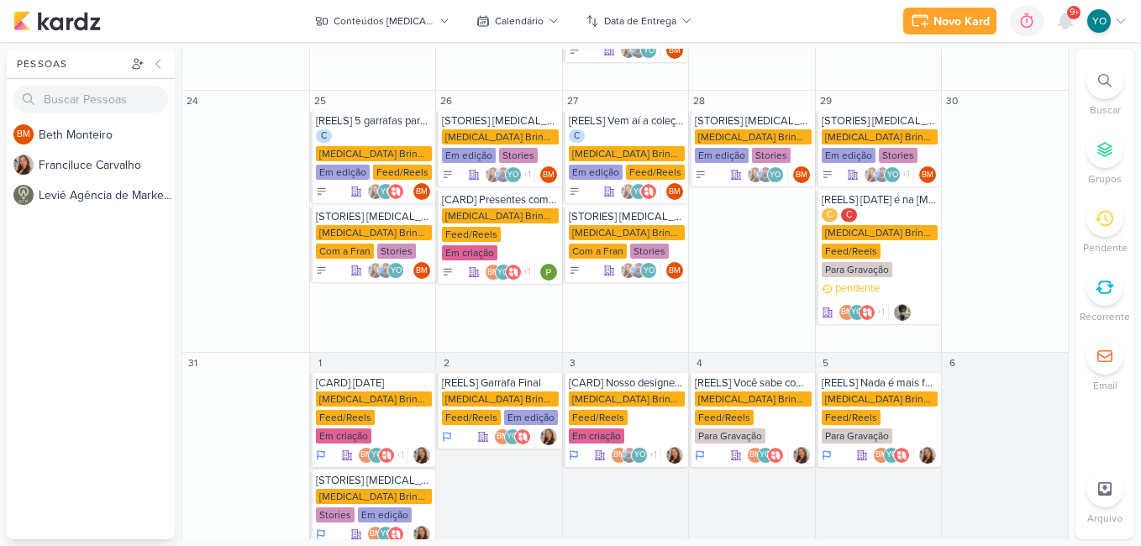
scroll to position [224, 0]
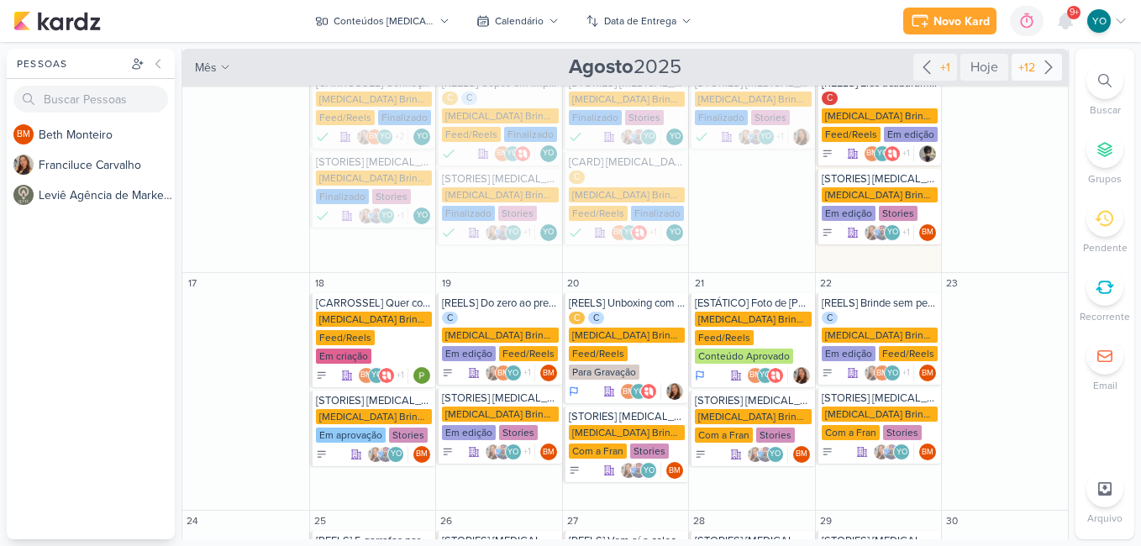
click at [1045, 67] on icon at bounding box center [1048, 67] width 7 height 13
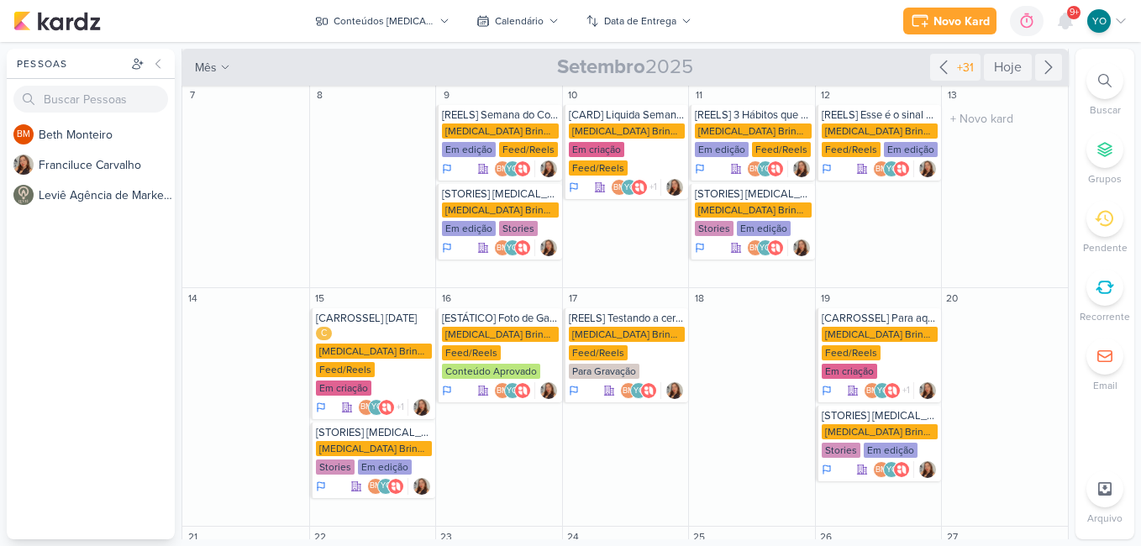
scroll to position [0, 0]
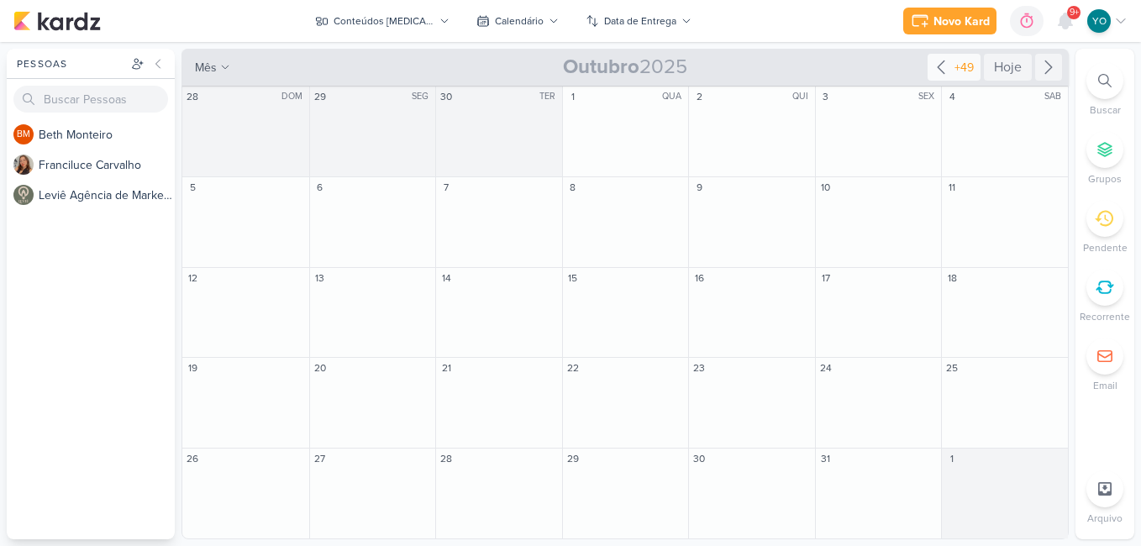
click at [938, 62] on icon at bounding box center [941, 67] width 20 height 20
click at [387, 18] on div "Conteúdos [MEDICAL_DATA] Brindes PF" at bounding box center [384, 20] width 101 height 15
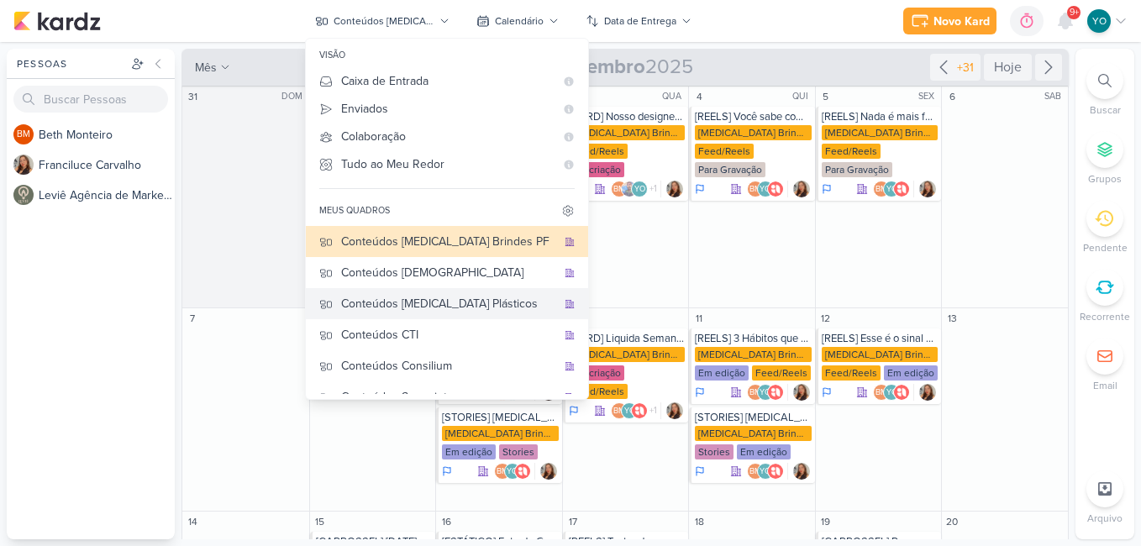
click at [453, 309] on div "Conteúdos [MEDICAL_DATA] Plásticos" at bounding box center [448, 304] width 215 height 18
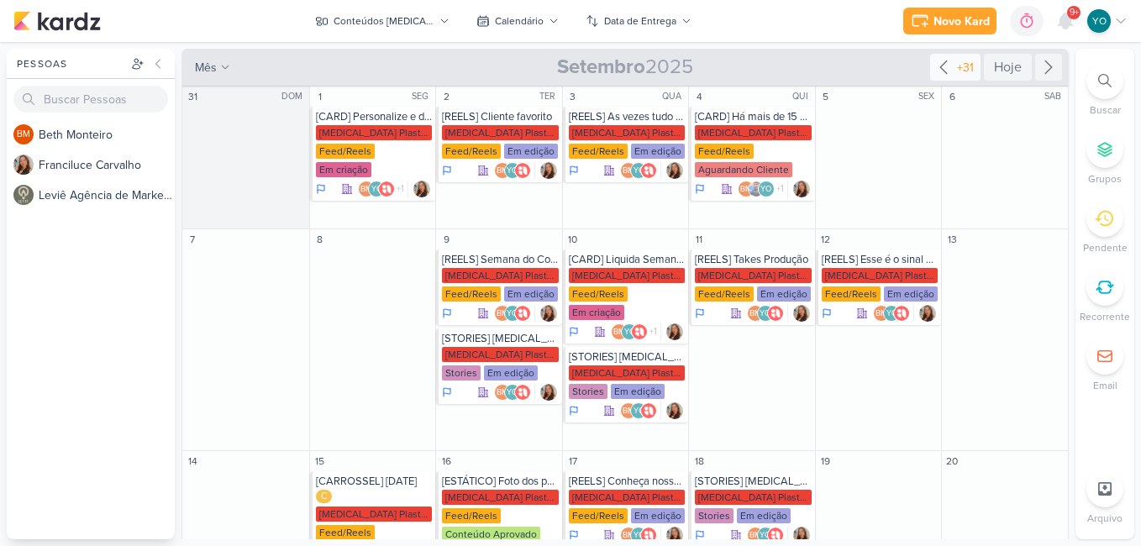
click at [942, 64] on icon at bounding box center [944, 67] width 20 height 20
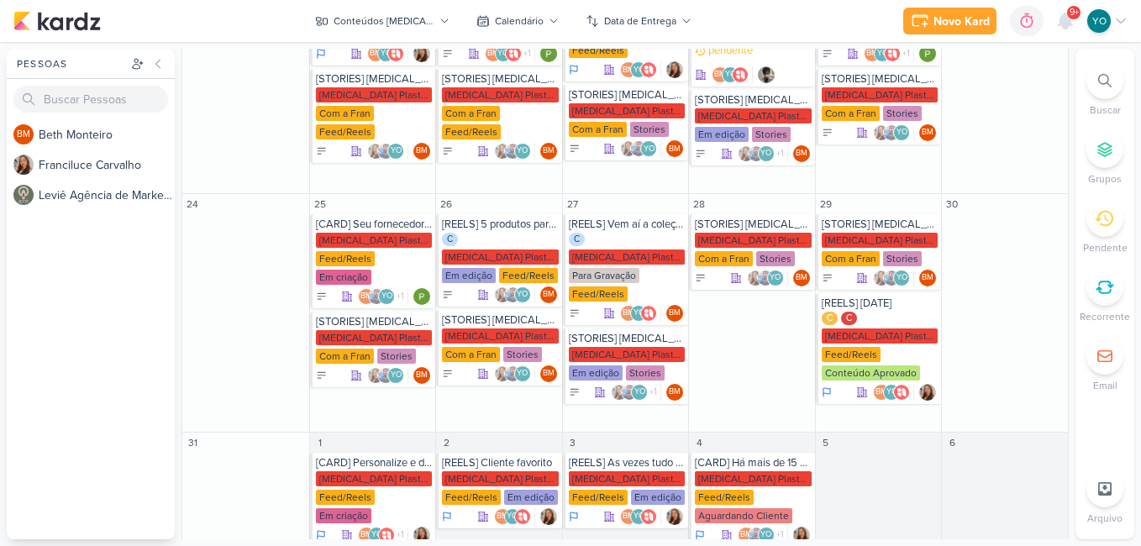
scroll to position [250, 0]
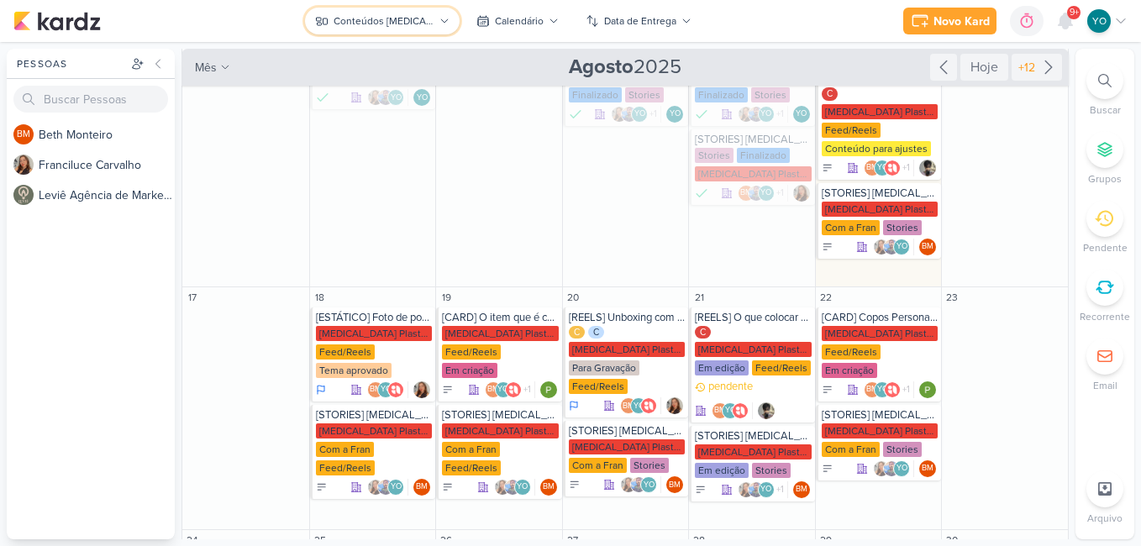
click at [392, 25] on div "Conteúdos [MEDICAL_DATA] Plásticos" at bounding box center [384, 20] width 101 height 15
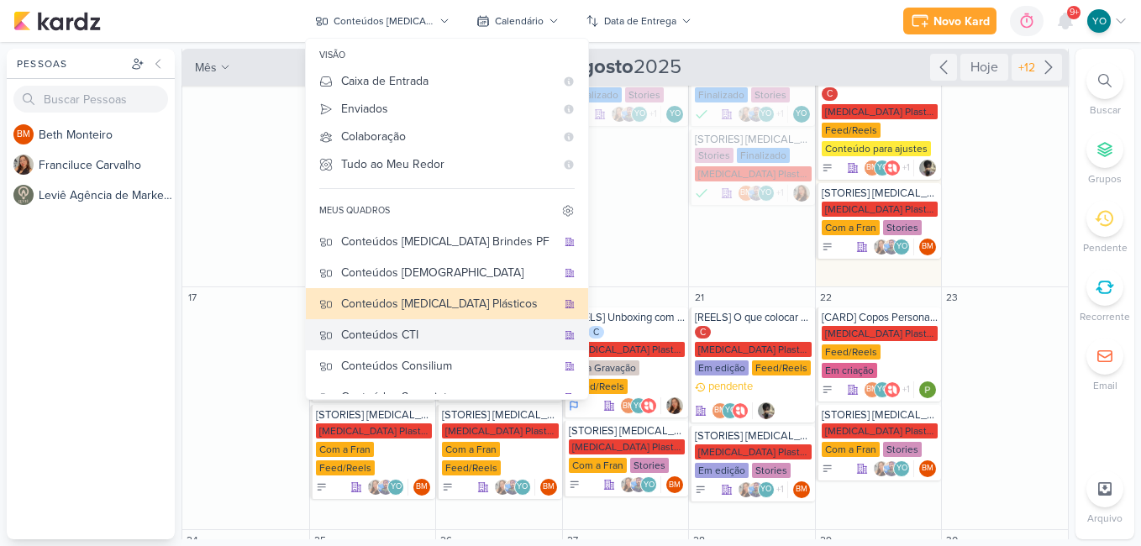
click at [412, 336] on div "Conteúdos CTI" at bounding box center [448, 335] width 215 height 18
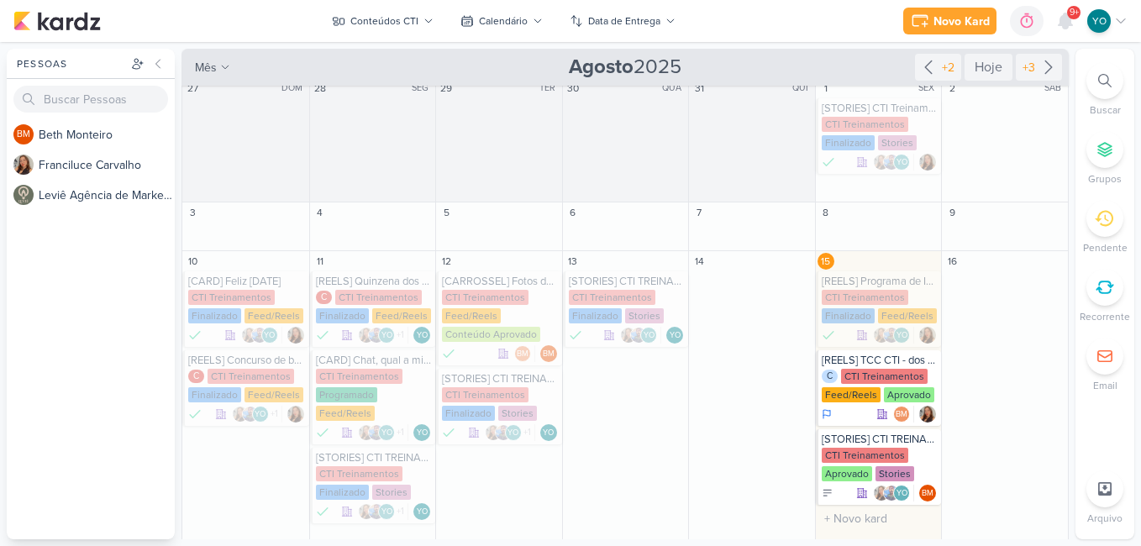
scroll to position [0, 0]
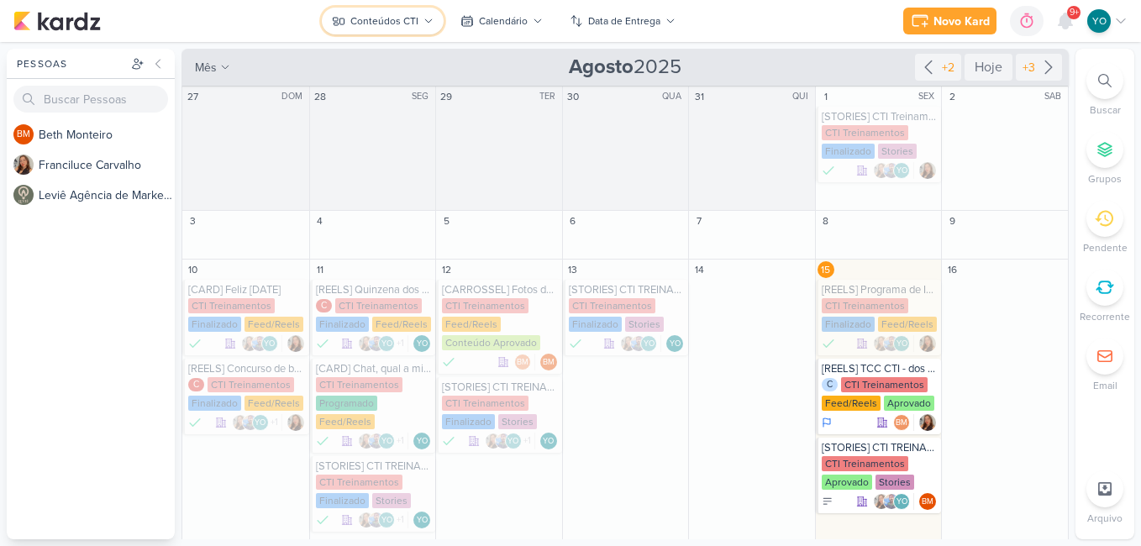
click at [398, 19] on div "Conteúdos CTI" at bounding box center [384, 20] width 68 height 15
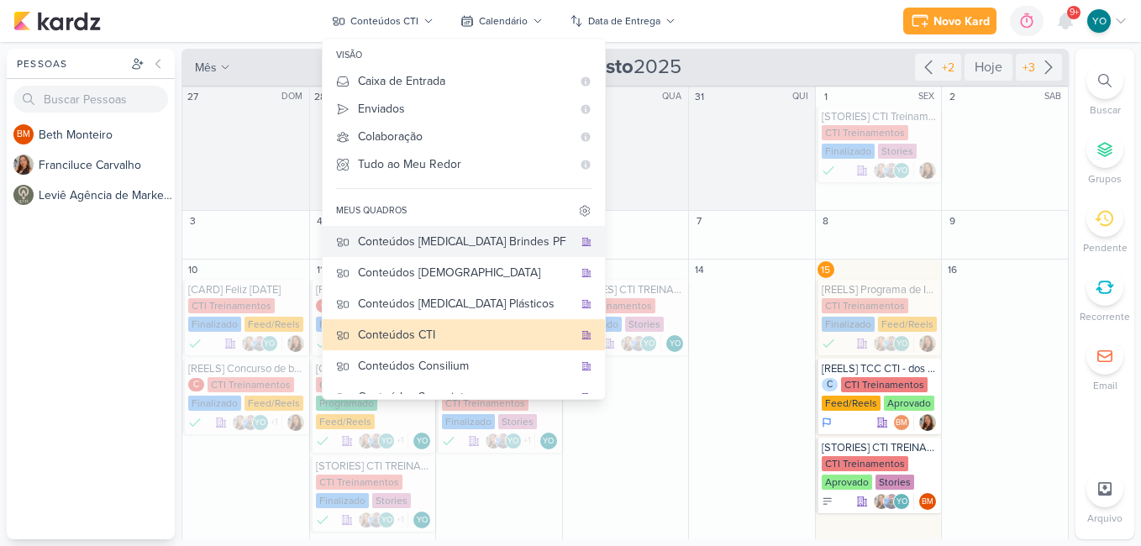
click at [491, 247] on div "Conteúdos [MEDICAL_DATA] Brindes PF" at bounding box center [465, 242] width 215 height 18
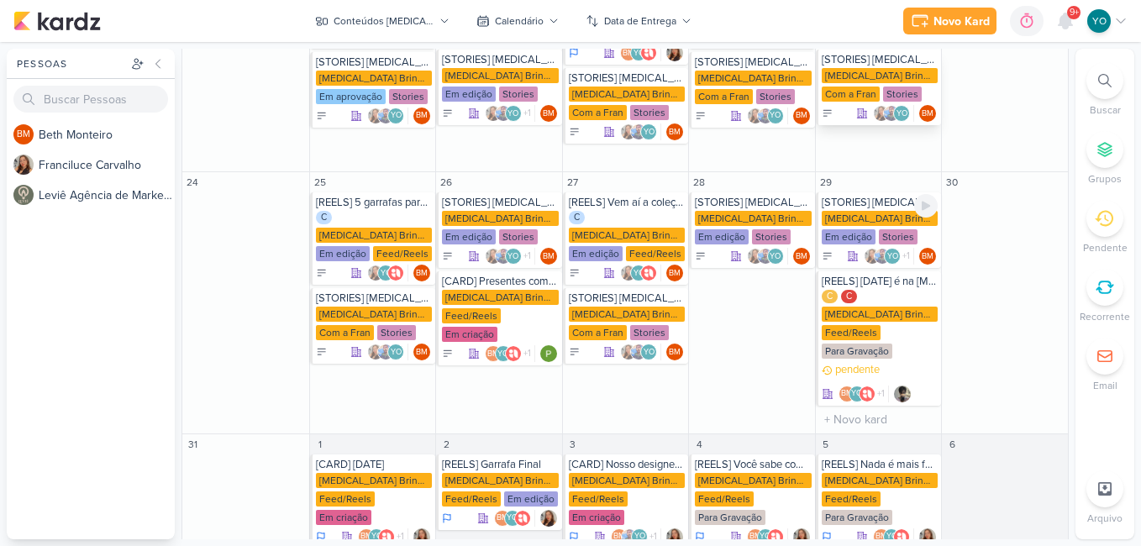
scroll to position [644, 0]
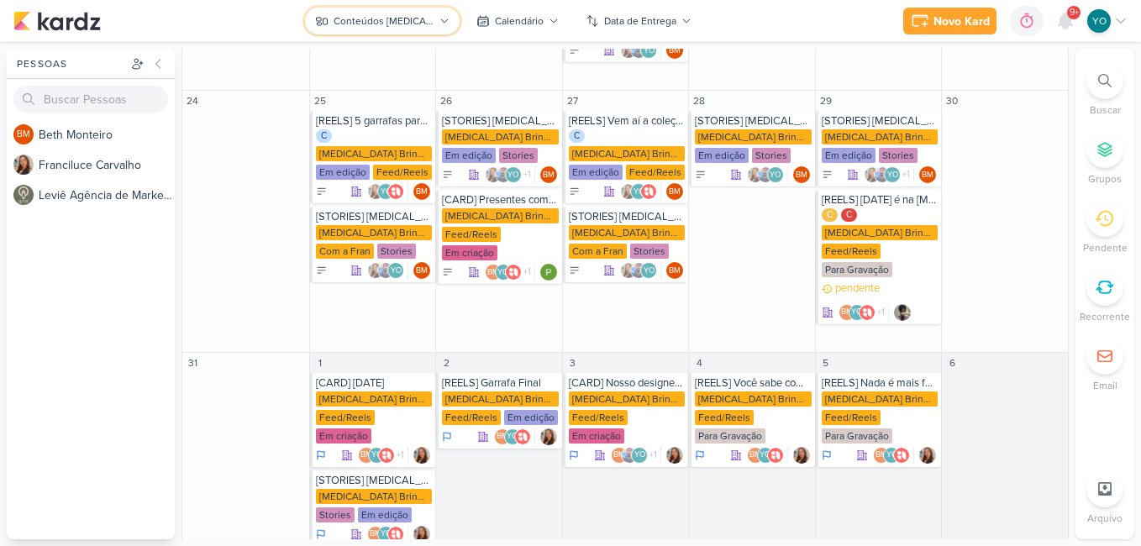
click at [416, 24] on div "Conteúdos [MEDICAL_DATA] Brindes PF" at bounding box center [384, 20] width 101 height 15
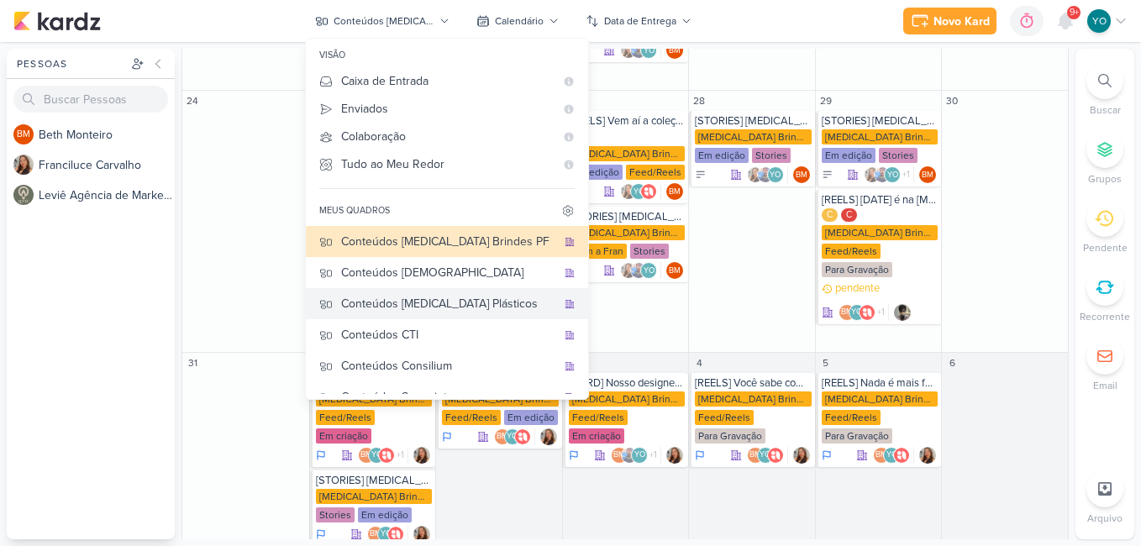
click at [438, 307] on div "Conteúdos [MEDICAL_DATA] Plásticos" at bounding box center [448, 304] width 215 height 18
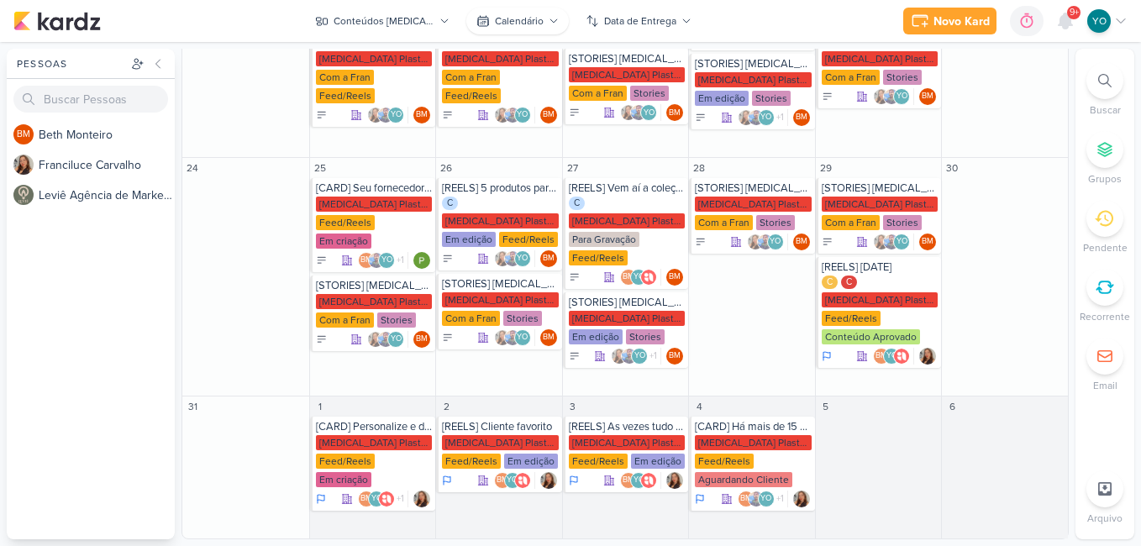
scroll to position [586, 0]
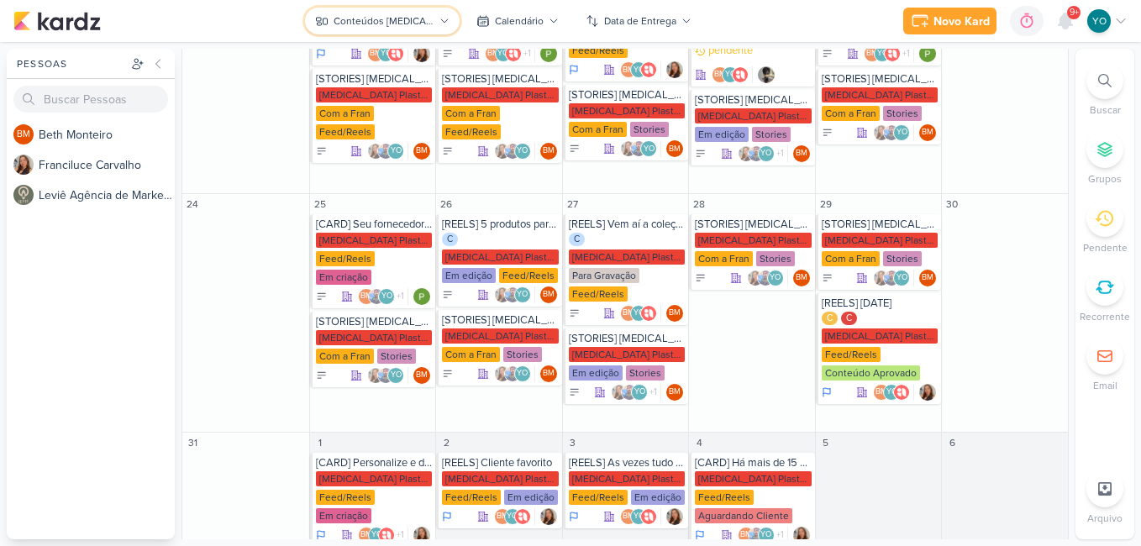
click at [364, 24] on div "Conteúdos [MEDICAL_DATA] Plásticos" at bounding box center [384, 20] width 101 height 15
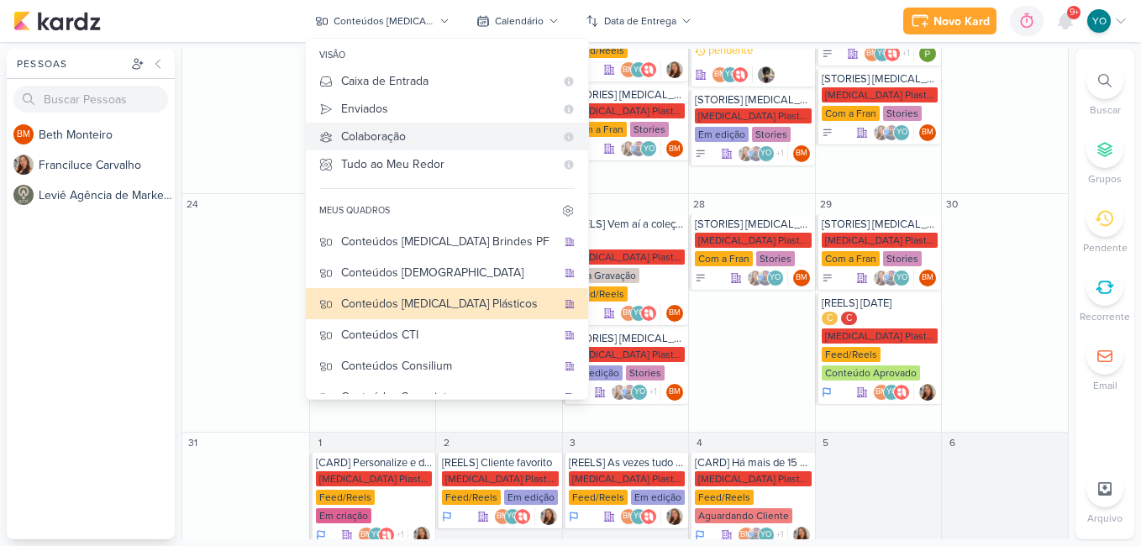
click at [426, 129] on div "Colaboração" at bounding box center [447, 137] width 213 height 18
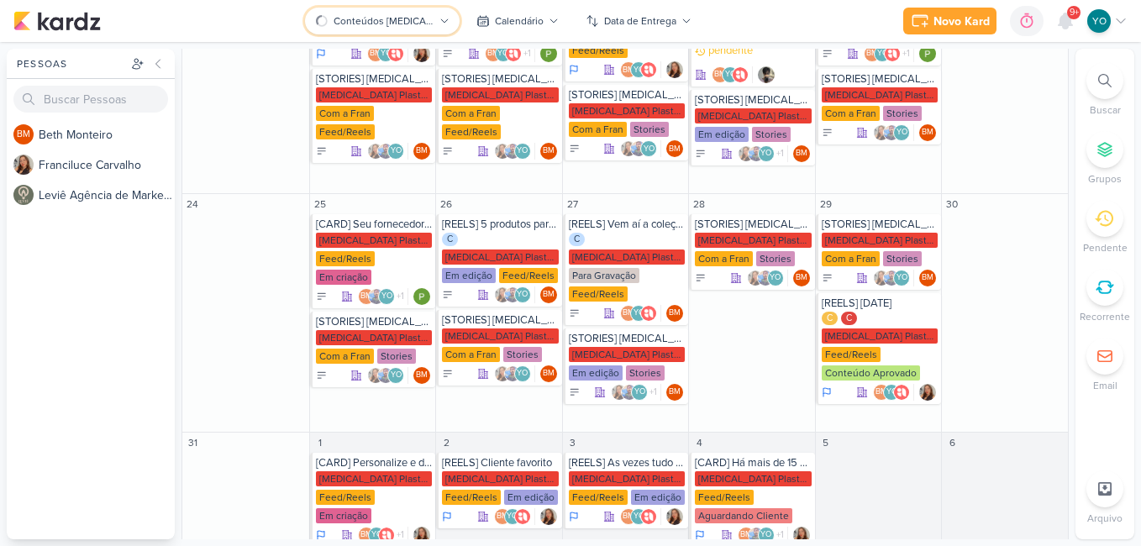
click at [428, 12] on button "Conteúdos [MEDICAL_DATA] Plásticos" at bounding box center [382, 21] width 155 height 27
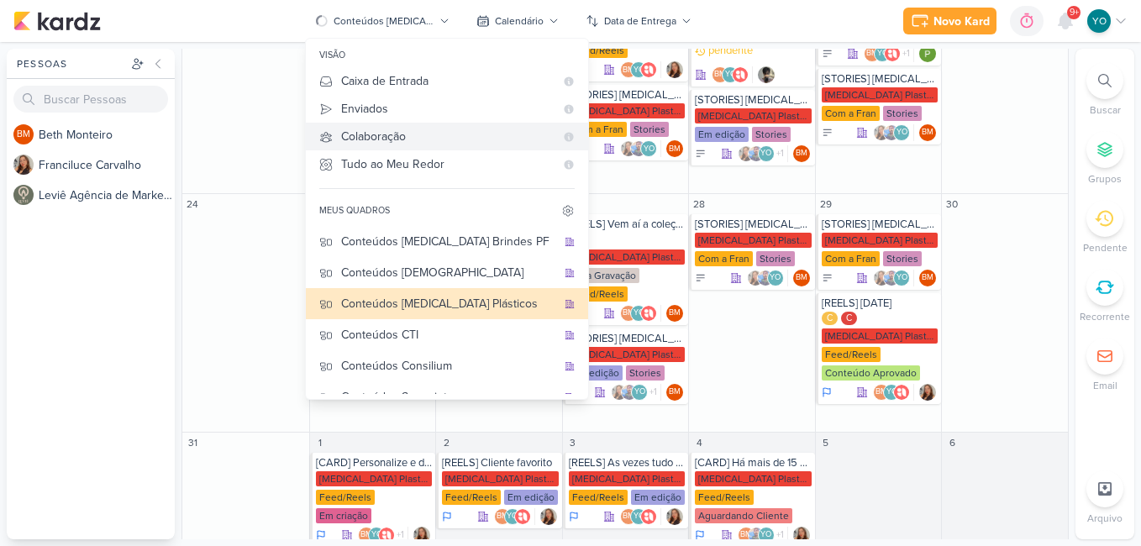
click at [440, 137] on div "Colaboração" at bounding box center [447, 137] width 213 height 18
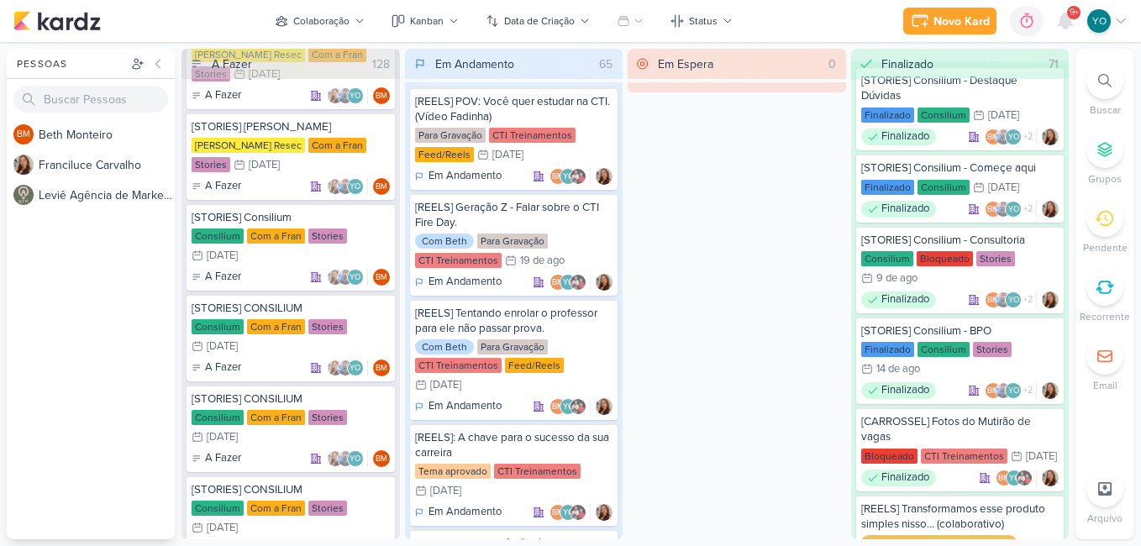
scroll to position [0, 0]
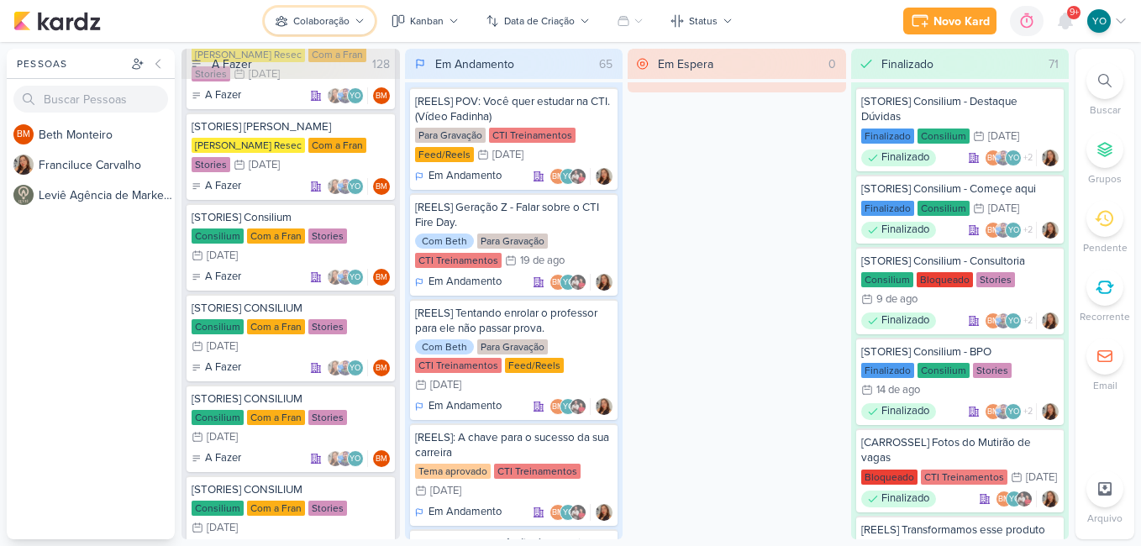
click at [350, 15] on div "Colaboração" at bounding box center [321, 20] width 56 height 15
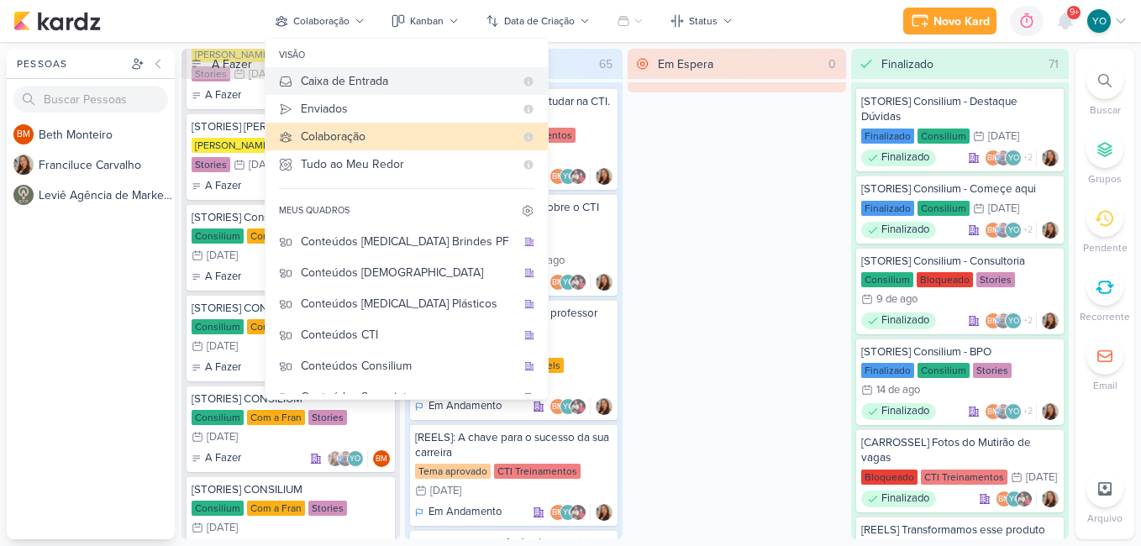
click at [375, 82] on div "Caixa de Entrada" at bounding box center [407, 81] width 213 height 18
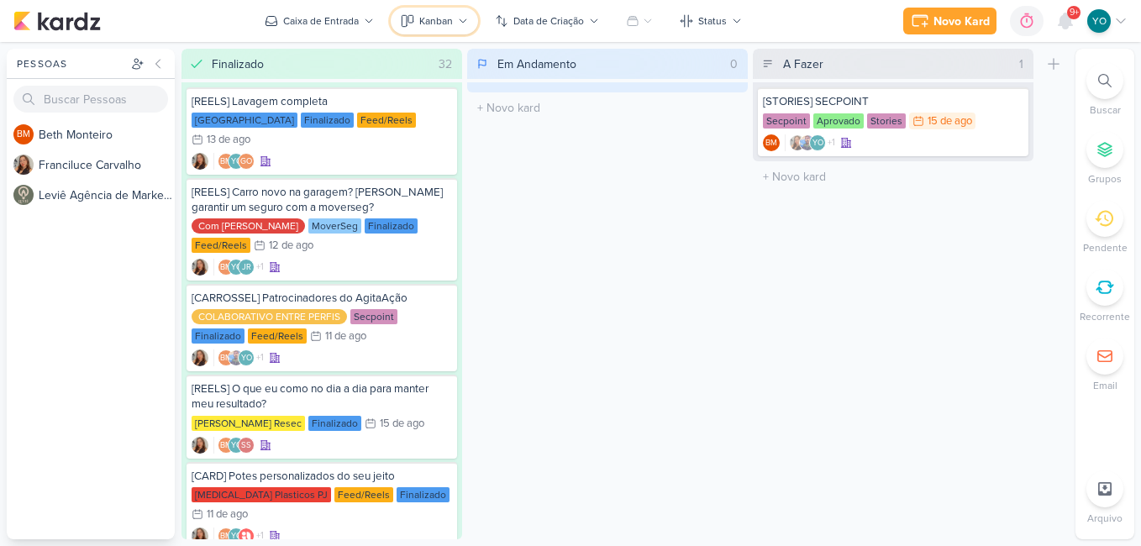
click at [446, 24] on div "Kanban" at bounding box center [436, 20] width 34 height 15
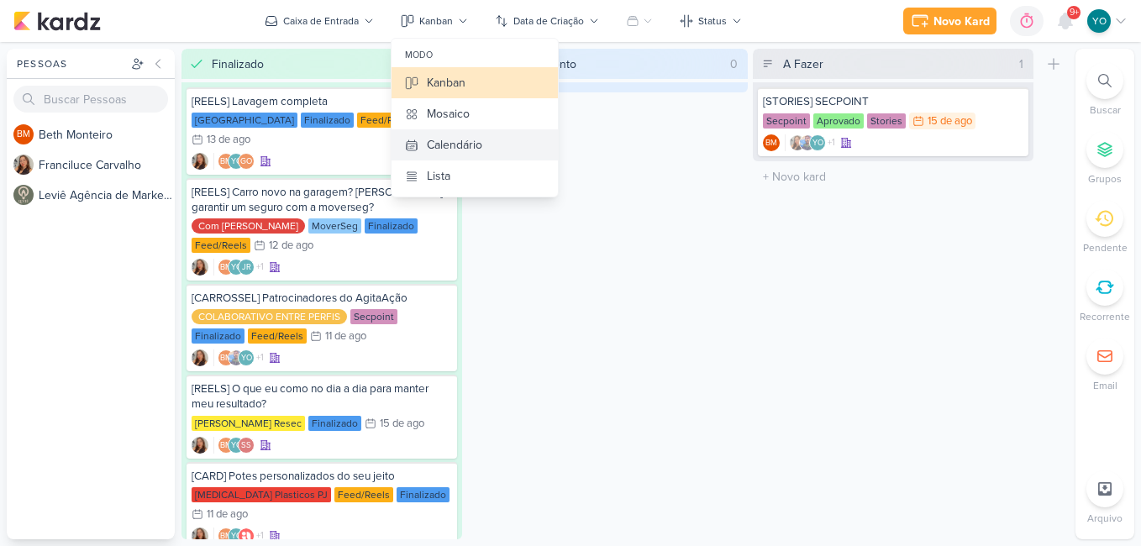
click at [481, 138] on div "Calendário" at bounding box center [454, 145] width 55 height 18
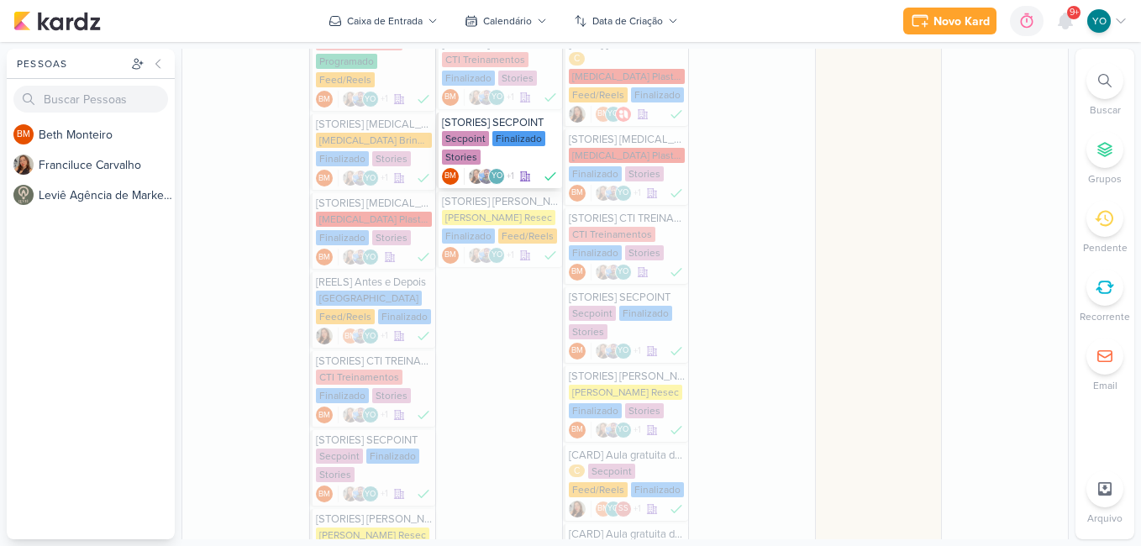
scroll to position [588, 0]
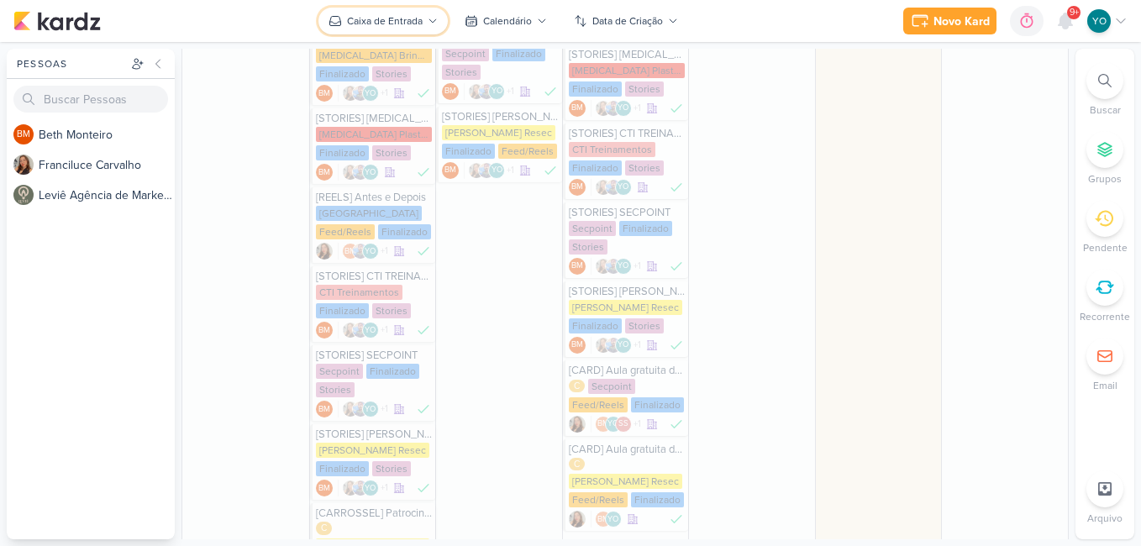
click at [414, 11] on button "Caixa de Entrada" at bounding box center [383, 21] width 129 height 27
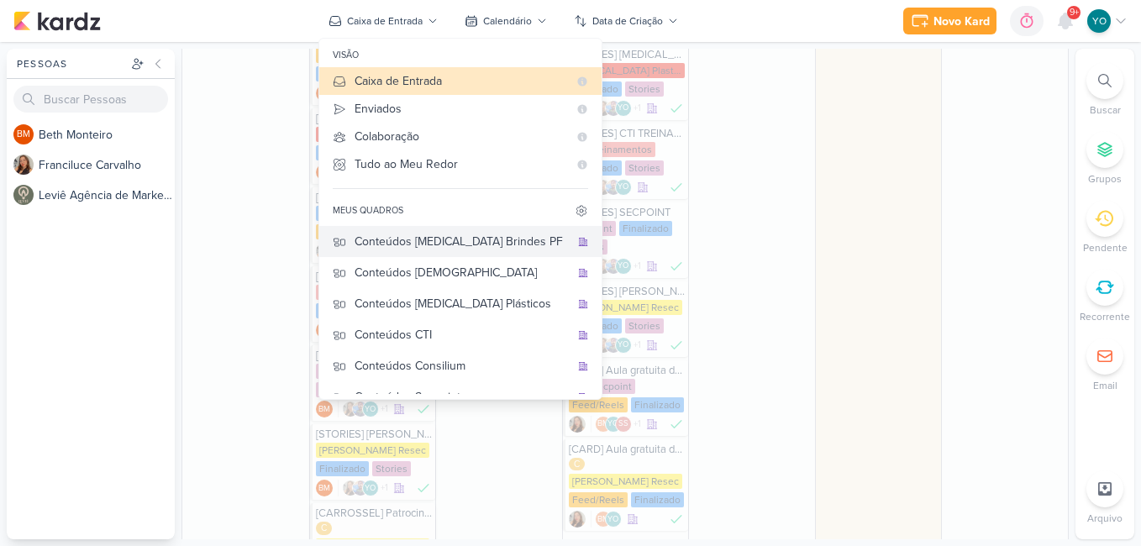
click at [494, 245] on div "Conteúdos [MEDICAL_DATA] Brindes PF" at bounding box center [462, 242] width 215 height 18
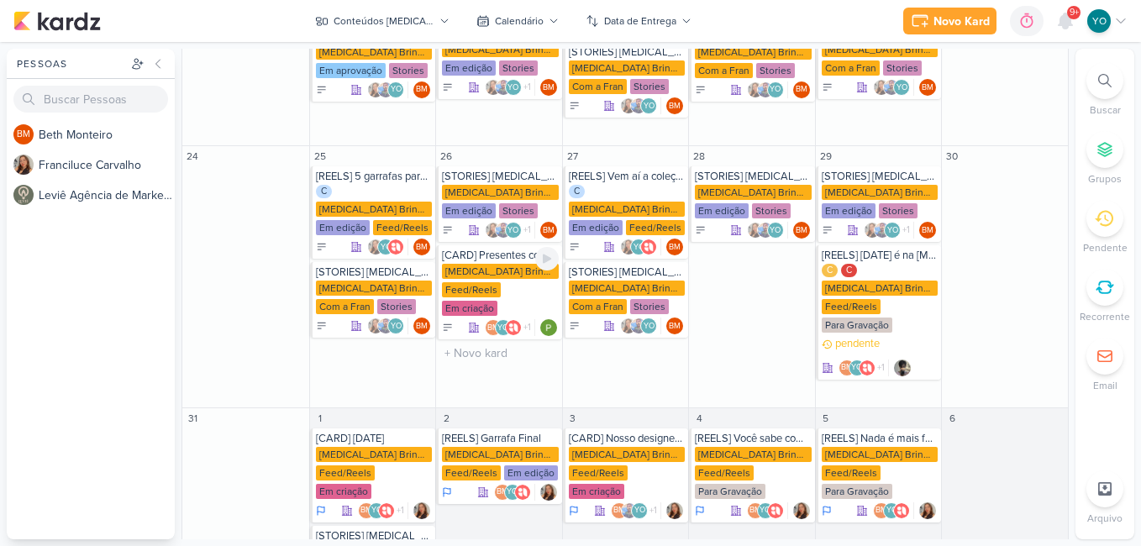
scroll to position [644, 0]
